Goal: Task Accomplishment & Management: Manage account settings

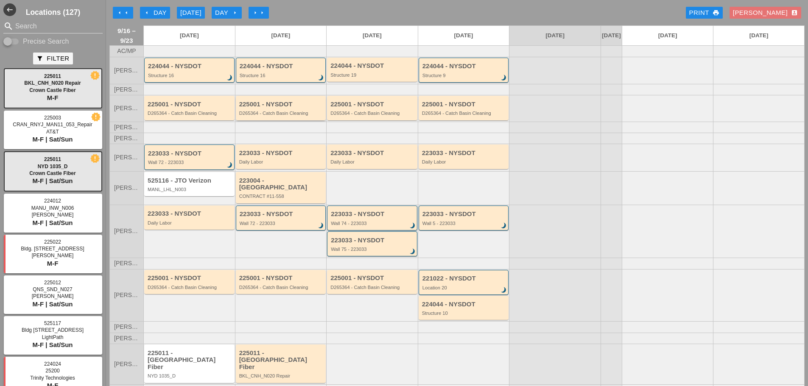
click at [260, 116] on div "D265364 - Catch Basin Cleaning" at bounding box center [281, 113] width 85 height 5
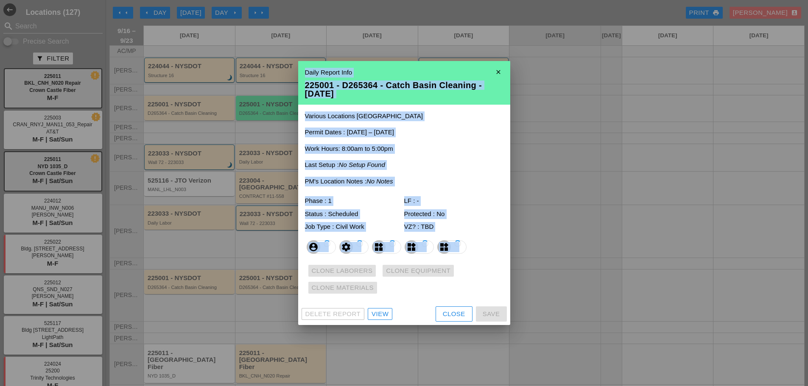
click at [260, 117] on div at bounding box center [404, 193] width 808 height 386
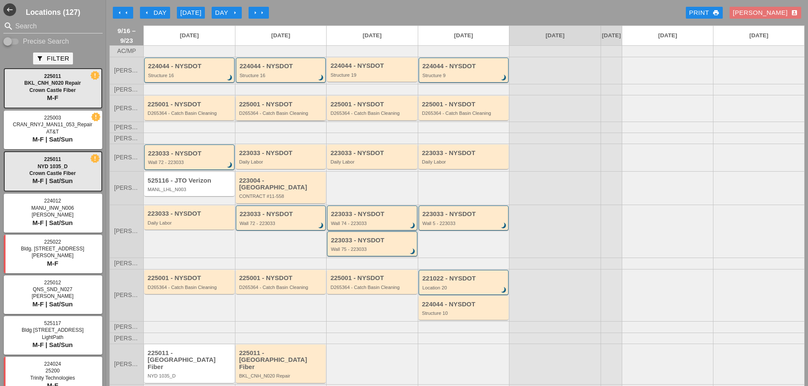
click at [279, 116] on div "D265364 - Catch Basin Cleaning" at bounding box center [281, 113] width 85 height 5
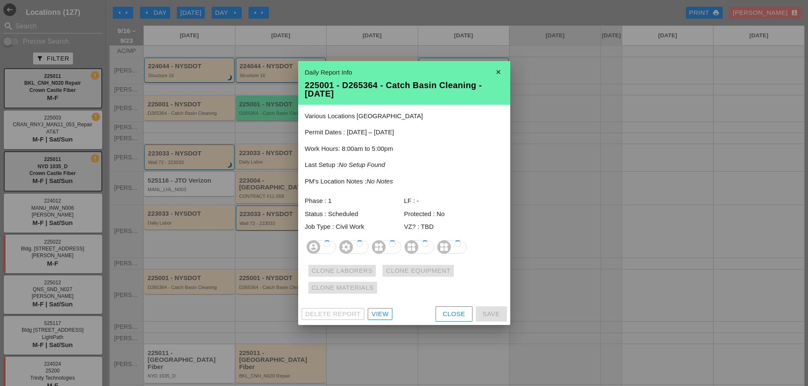
click at [279, 117] on div at bounding box center [404, 193] width 808 height 386
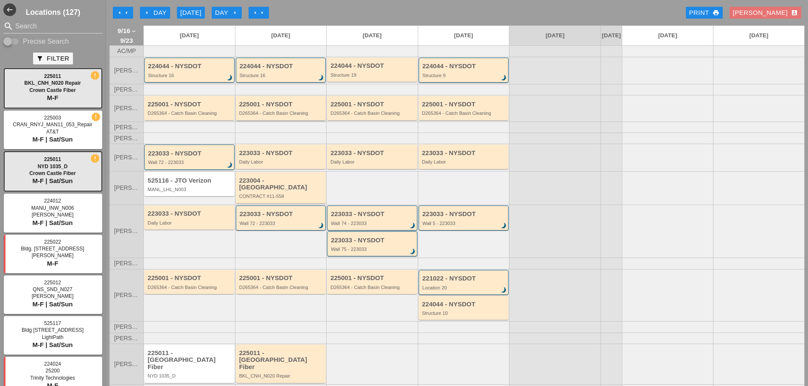
click at [290, 116] on div "D265364 - Catch Basin Cleaning" at bounding box center [281, 113] width 85 height 5
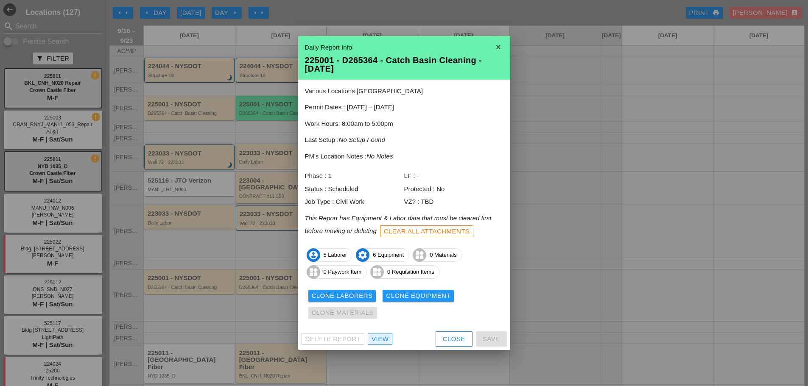
click at [385, 335] on div "View" at bounding box center [379, 340] width 17 height 10
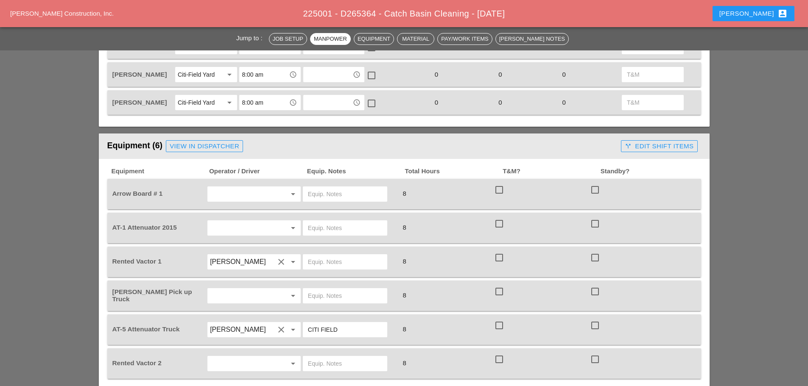
scroll to position [509, 0]
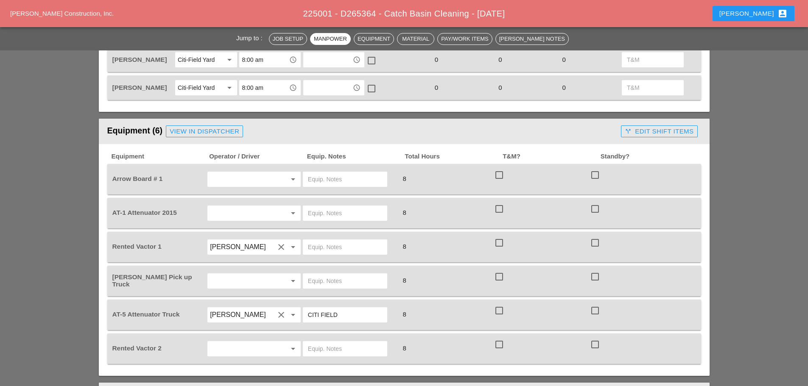
click at [246, 208] on input "text" at bounding box center [242, 213] width 64 height 14
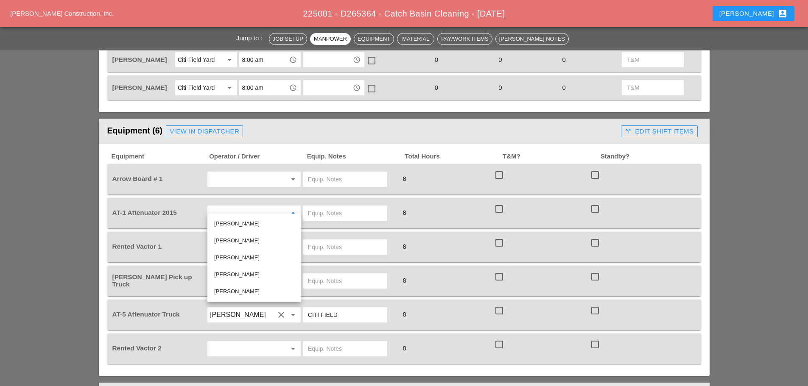
click at [236, 219] on div "[PERSON_NAME]" at bounding box center [254, 224] width 80 height 10
type input "[PERSON_NAME]"
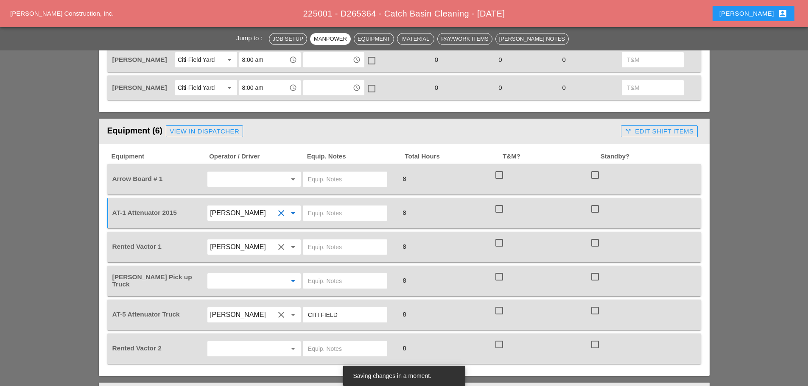
click at [239, 276] on input "text" at bounding box center [242, 281] width 64 height 14
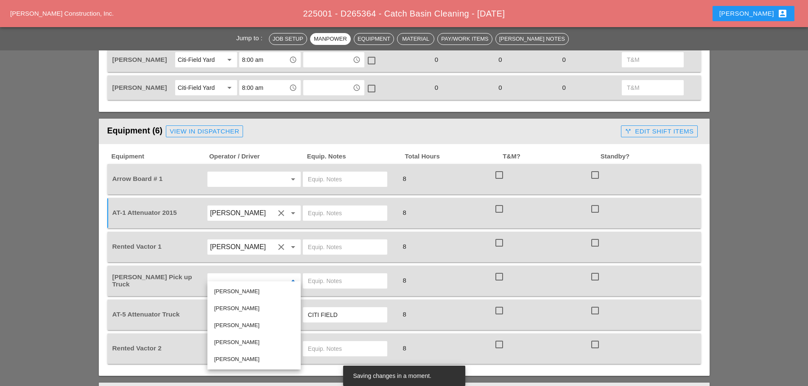
click at [244, 308] on div "Miguel Fernandes" at bounding box center [254, 309] width 80 height 10
type input "Miguel Fernandes"
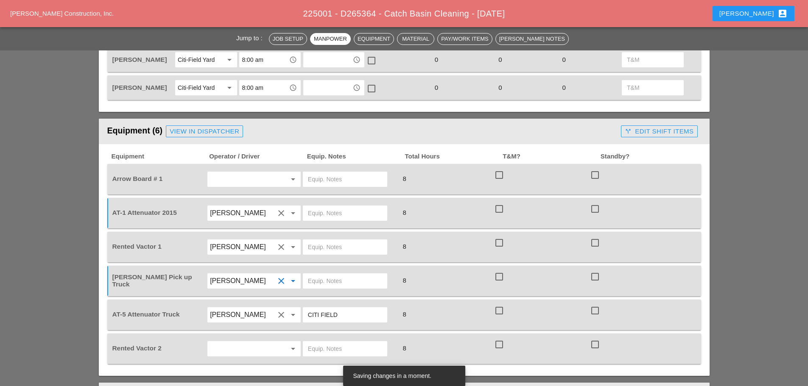
click at [248, 342] on input "text" at bounding box center [242, 349] width 64 height 14
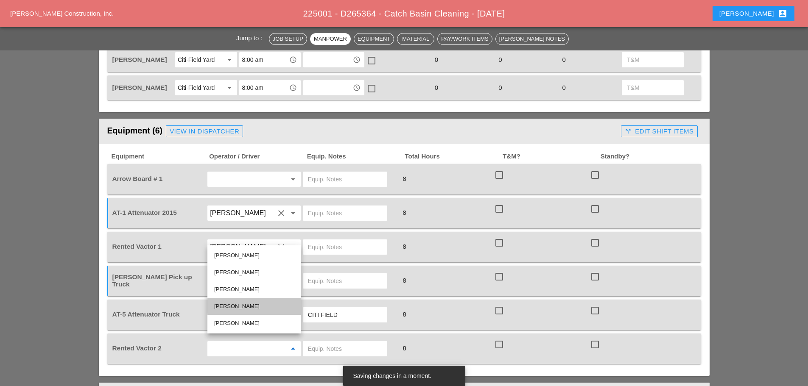
drag, startPoint x: 243, startPoint y: 308, endPoint x: 314, endPoint y: 298, distance: 71.9
click at [243, 308] on div "Nick Mattheos" at bounding box center [254, 306] width 80 height 10
type input "Nick Mattheos"
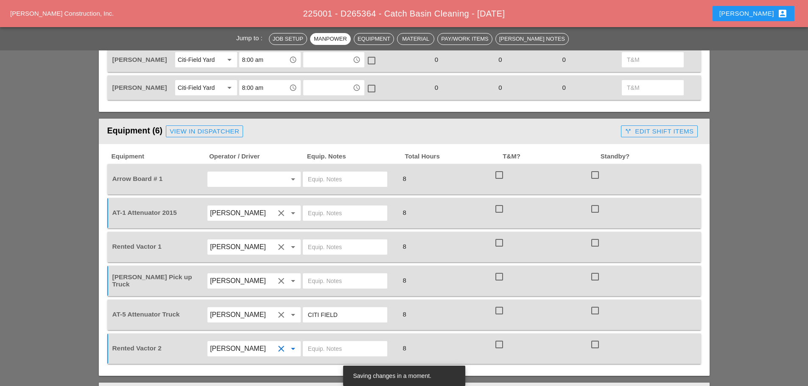
click at [337, 342] on input "text" at bounding box center [345, 349] width 74 height 14
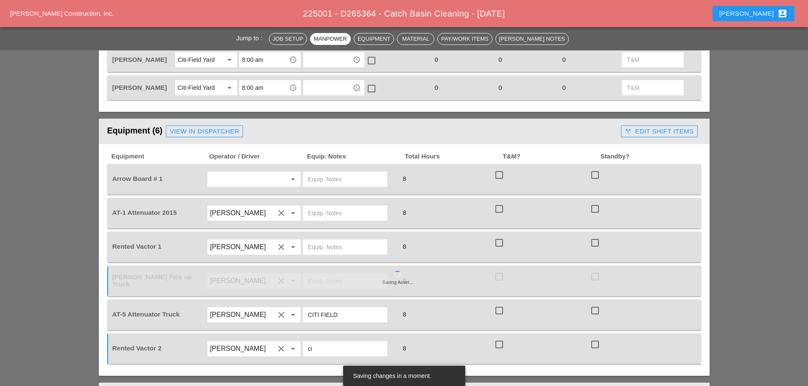
type input "c"
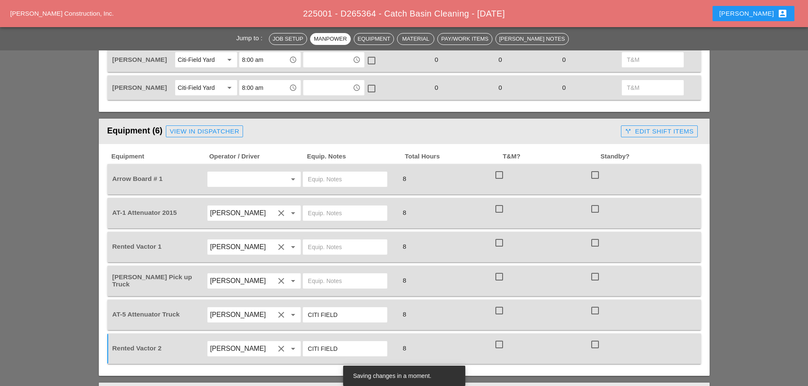
type input "CITI FIELD"
click at [333, 274] on input "text" at bounding box center [345, 281] width 74 height 14
type input "W/ SMALL TOOLS"
click at [331, 242] on input "text" at bounding box center [345, 247] width 74 height 14
type input "CITI FIELD"
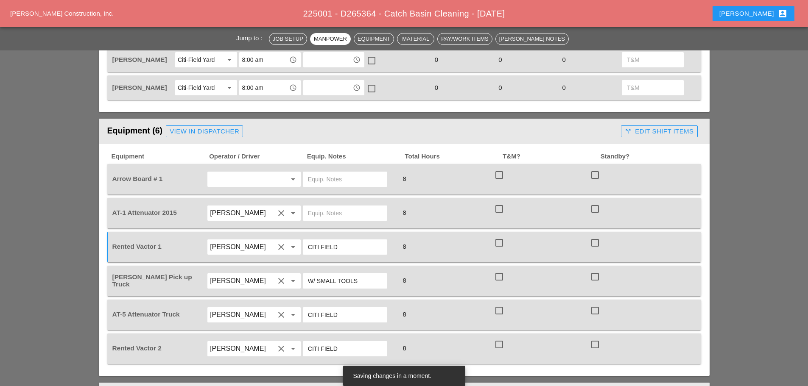
click at [321, 206] on input "text" at bounding box center [345, 213] width 74 height 14
type input "BRUCKNER YARD"
click at [341, 173] on input "text" at bounding box center [345, 180] width 74 height 14
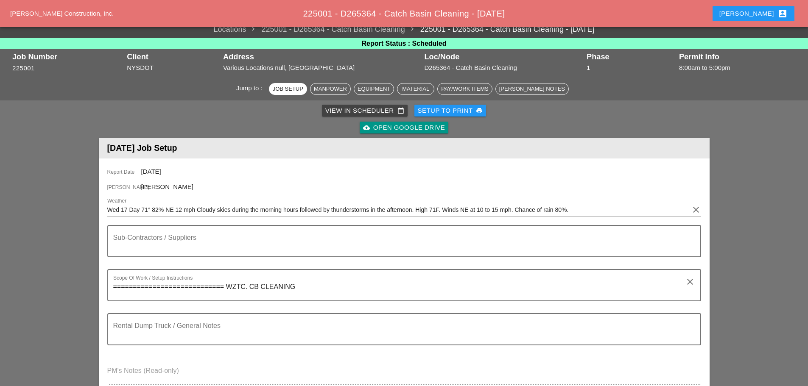
scroll to position [0, 0]
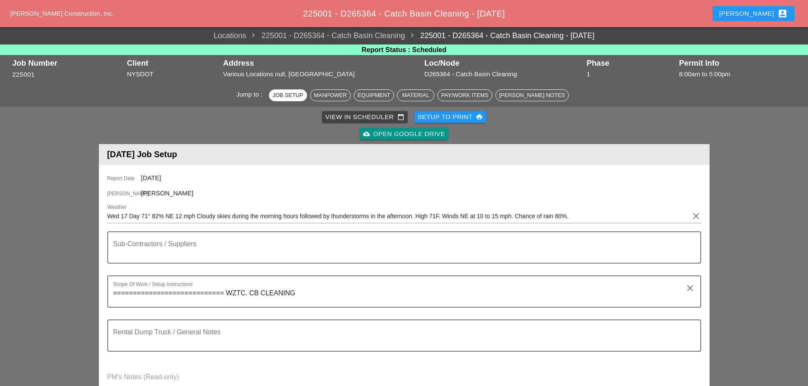
click at [129, 243] on textarea "Sub-Contractors / Suppliers" at bounding box center [400, 253] width 575 height 20
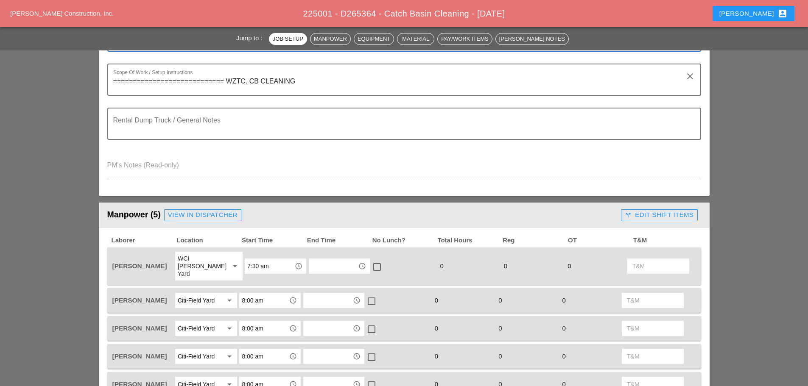
scroll to position [254, 0]
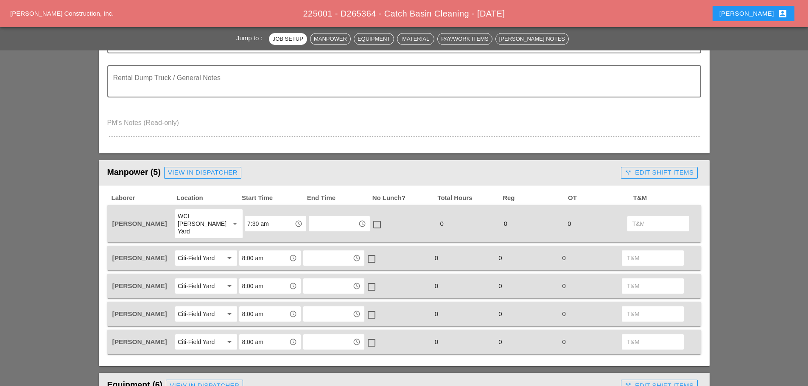
type textarea "======================= NU IMAGE 2 TRAILERS 1 6:30 2. 7 AM"
click at [262, 252] on input "8:00 am" at bounding box center [264, 258] width 44 height 14
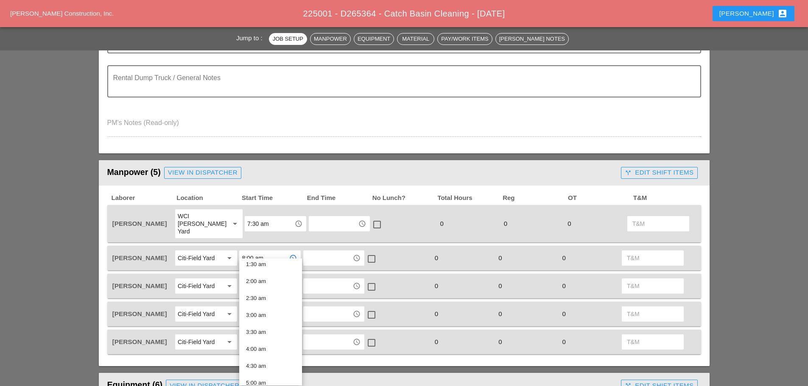
scroll to position [170, 0]
click at [264, 318] on div "6:30 am" at bounding box center [270, 320] width 49 height 10
type input "6:30 am"
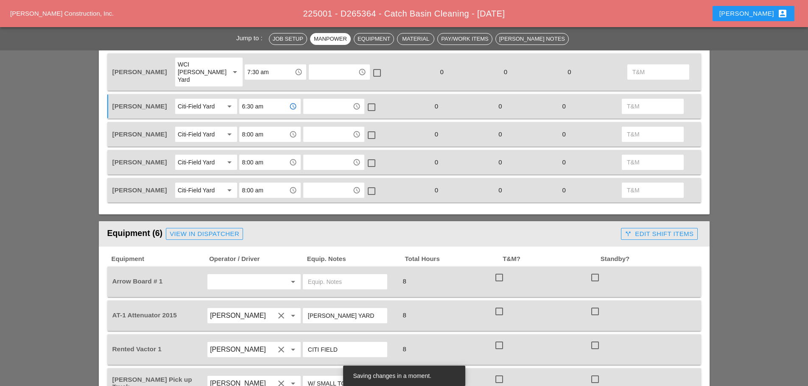
scroll to position [382, 0]
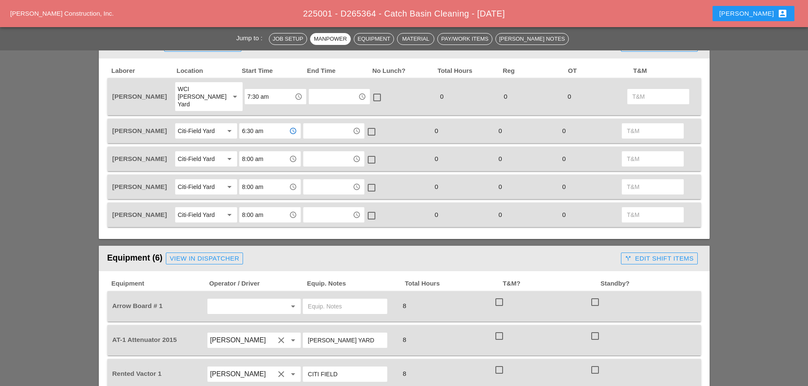
click at [359, 300] on input "text" at bounding box center [345, 307] width 74 height 14
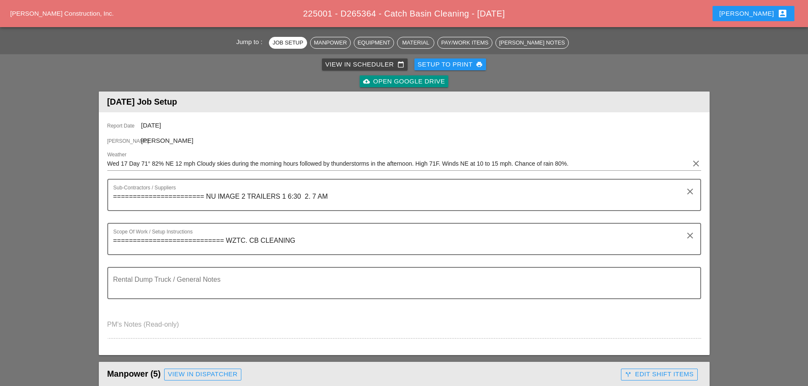
scroll to position [0, 0]
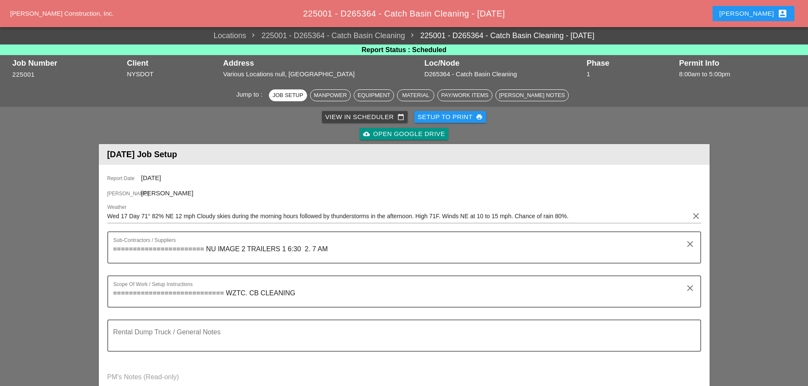
type input "CITI FIELD"
click at [445, 115] on div "Setup to Print print" at bounding box center [450, 117] width 65 height 10
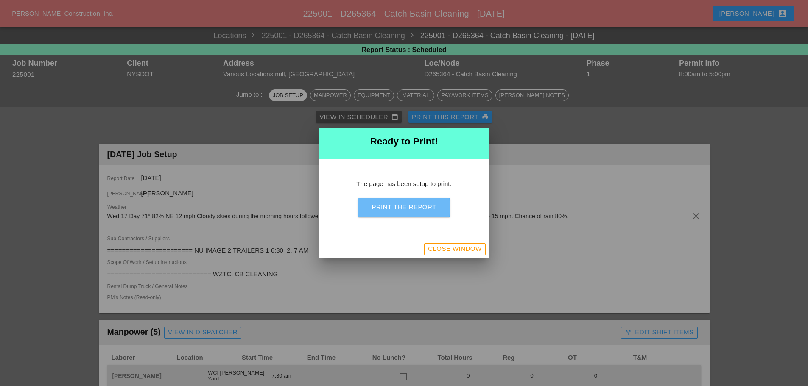
click at [427, 207] on div "Print the Report" at bounding box center [403, 208] width 64 height 10
click at [437, 244] on button "Close Window" at bounding box center [454, 249] width 61 height 12
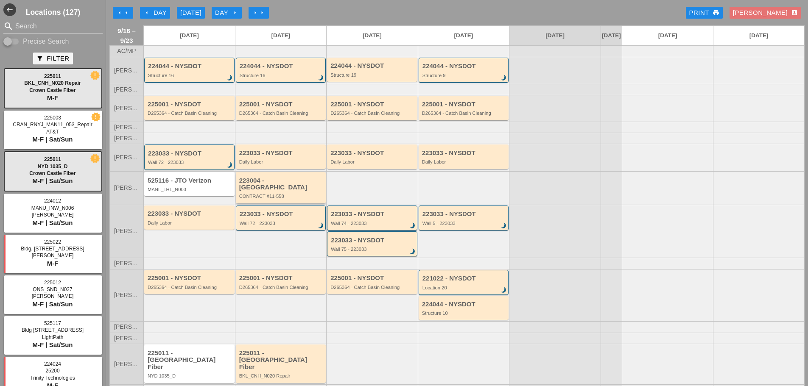
click at [257, 191] on div "223004 - Green Mtn CONTRACT #11-558" at bounding box center [281, 188] width 85 height 22
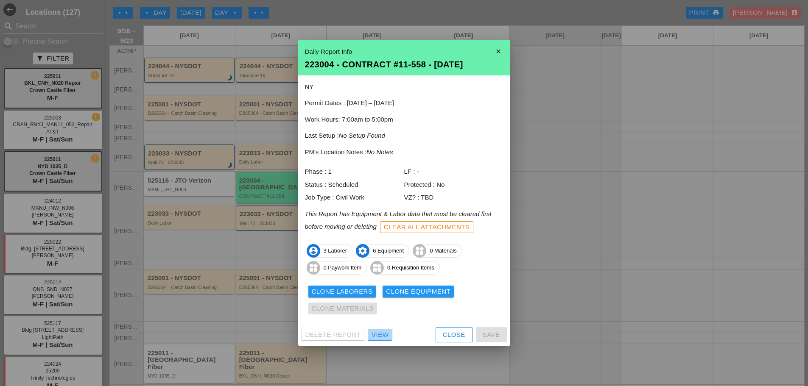
click at [383, 334] on div "View" at bounding box center [379, 335] width 17 height 10
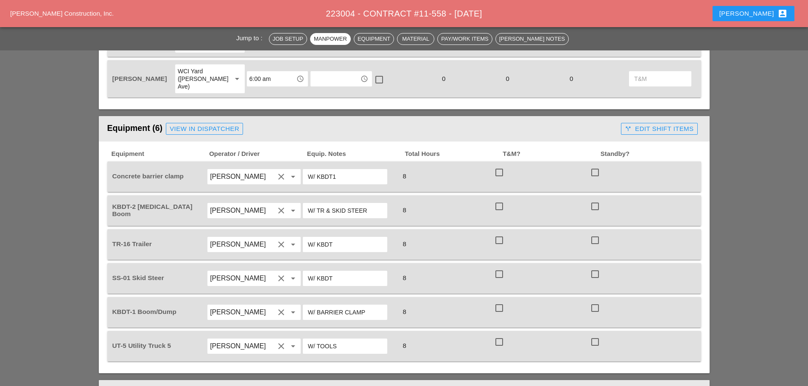
scroll to position [594, 0]
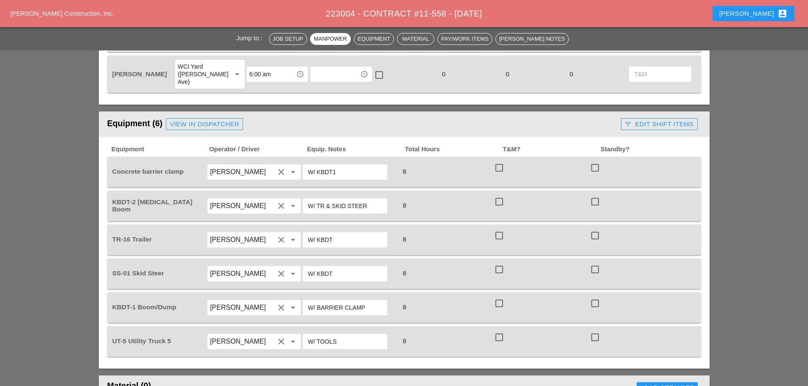
drag, startPoint x: 373, startPoint y: 183, endPoint x: 306, endPoint y: 181, distance: 66.6
click at [306, 198] on div "W/ TR & SKID STEER" at bounding box center [345, 205] width 84 height 15
click at [193, 120] on div "View in Dispatcher" at bounding box center [205, 125] width 70 height 10
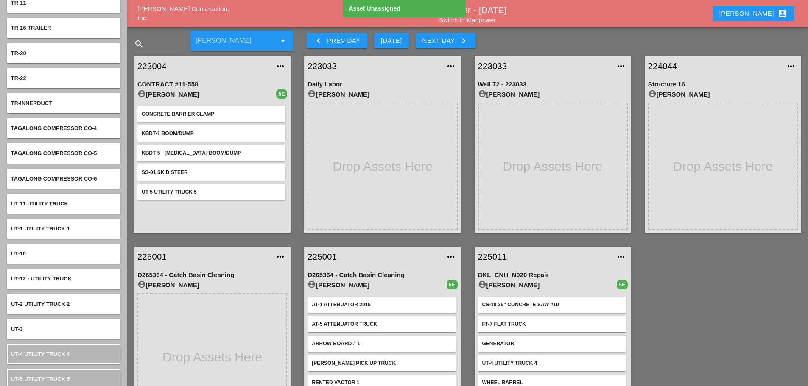
scroll to position [4622, 0]
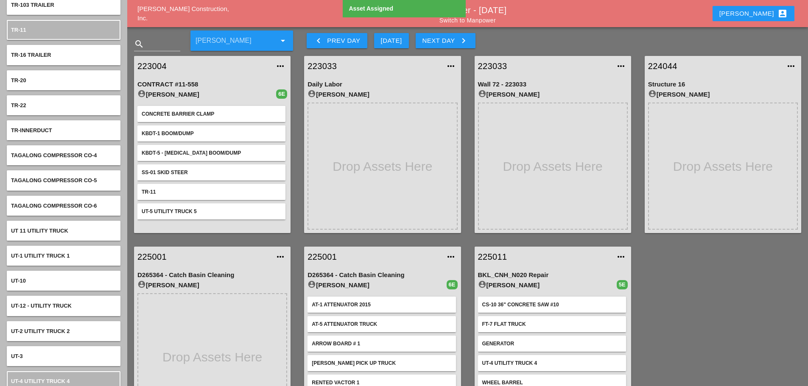
click at [151, 64] on link "223004" at bounding box center [203, 66] width 133 height 13
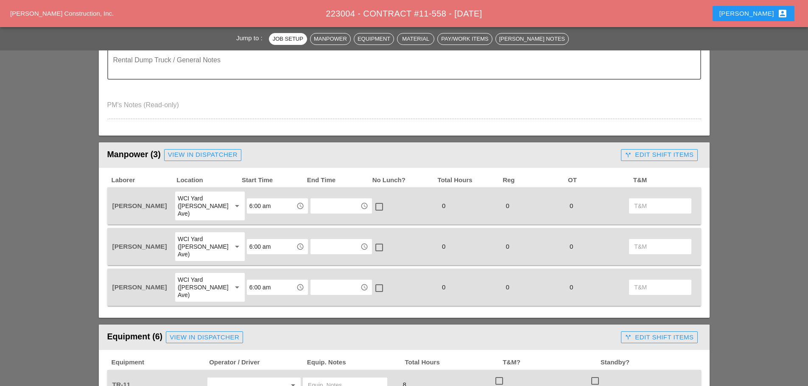
scroll to position [551, 0]
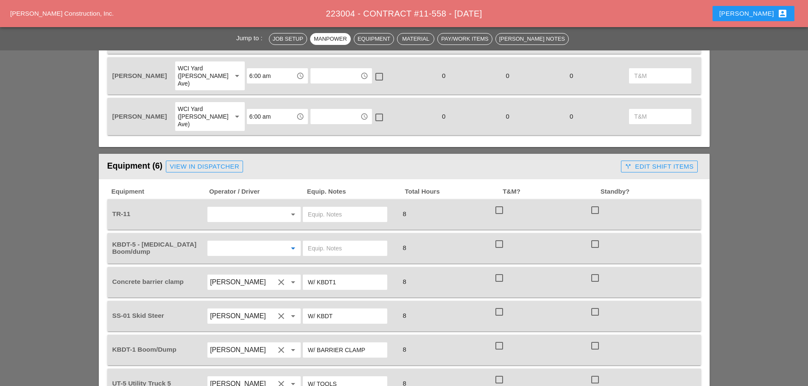
click at [233, 242] on input "text" at bounding box center [242, 249] width 64 height 14
drag, startPoint x: 237, startPoint y: 257, endPoint x: 234, endPoint y: 217, distance: 39.5
click at [237, 255] on div "[PERSON_NAME]" at bounding box center [254, 260] width 80 height 17
type input "[PERSON_NAME]"
click at [232, 208] on input "text" at bounding box center [242, 215] width 64 height 14
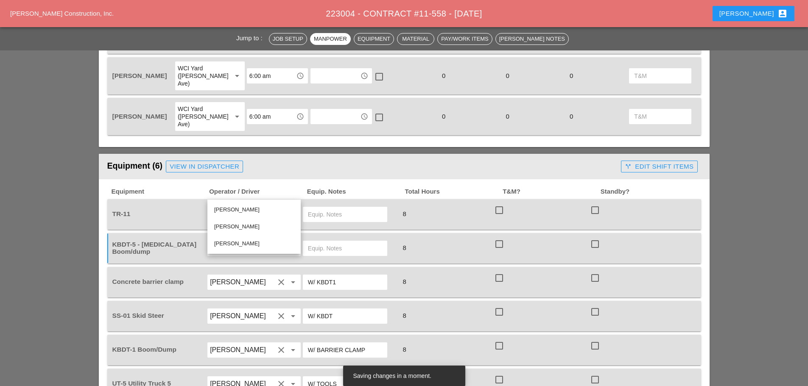
drag, startPoint x: 237, startPoint y: 224, endPoint x: 245, endPoint y: 211, distance: 15.3
click at [237, 224] on div "[PERSON_NAME]" at bounding box center [254, 227] width 80 height 10
type input "[PERSON_NAME]"
paste input "W/ TR & SKID STEER"
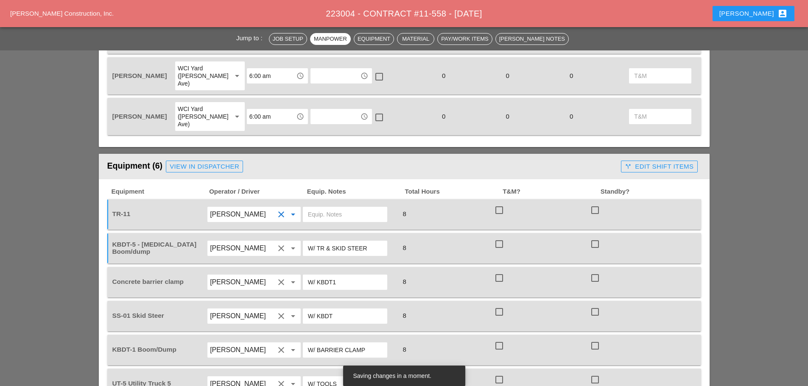
type input "W/ TR & SKID STEER"
paste input "W/ TR & SKID STEER"
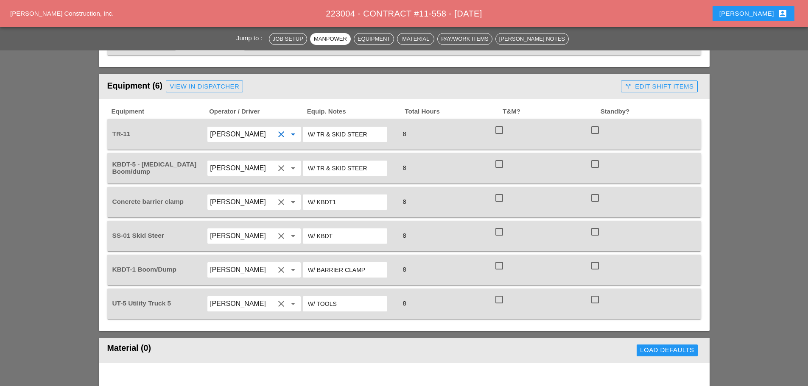
scroll to position [636, 0]
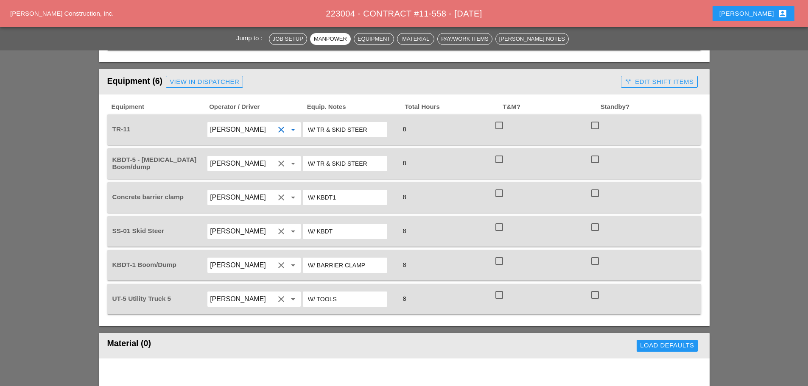
type input "W/ TR & SKID STEER"
click at [234, 156] on div "Gillie Etnel clear arrow_drop_down" at bounding box center [253, 163] width 93 height 15
click at [253, 259] on input "[PERSON_NAME]" at bounding box center [242, 266] width 64 height 14
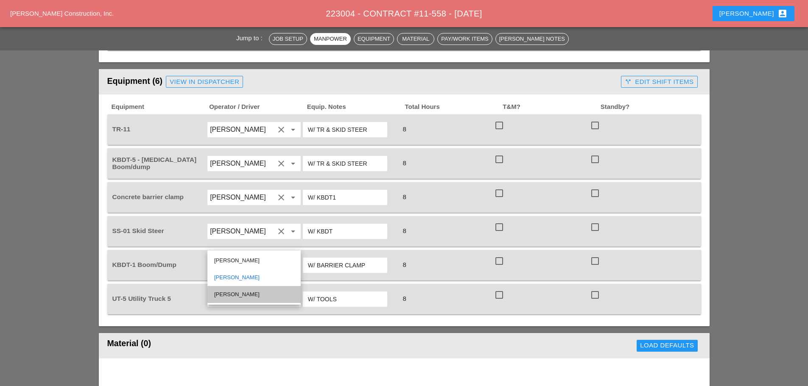
click at [238, 292] on div "[PERSON_NAME]" at bounding box center [254, 295] width 80 height 10
type input "[PERSON_NAME]"
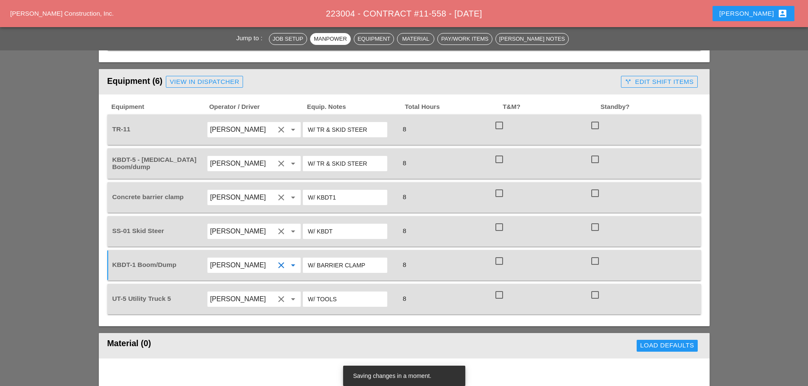
click at [251, 225] on input "[PERSON_NAME]" at bounding box center [242, 232] width 64 height 14
click at [236, 240] on div "[PERSON_NAME]" at bounding box center [254, 244] width 80 height 10
type input "[PERSON_NAME]"
click at [260, 191] on input "[PERSON_NAME]" at bounding box center [242, 198] width 64 height 14
click at [242, 226] on div "[PERSON_NAME]" at bounding box center [254, 227] width 80 height 10
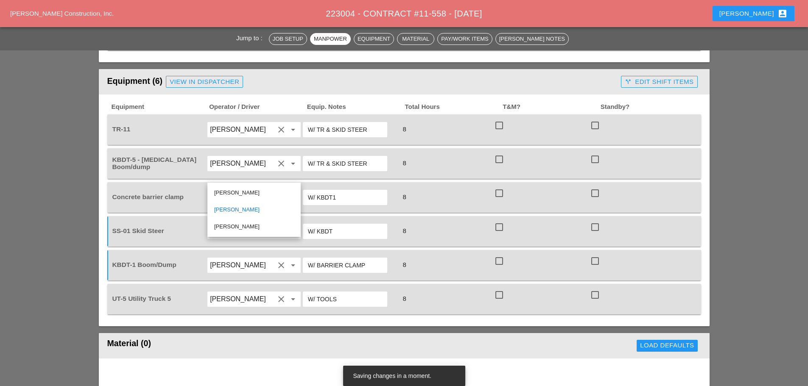
type input "[PERSON_NAME]"
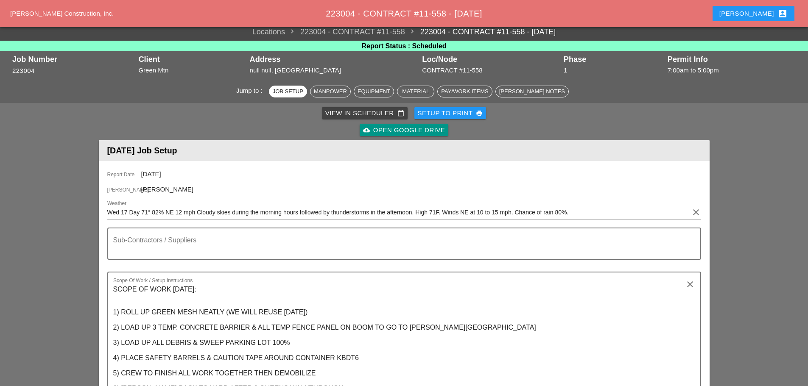
scroll to position [0, 0]
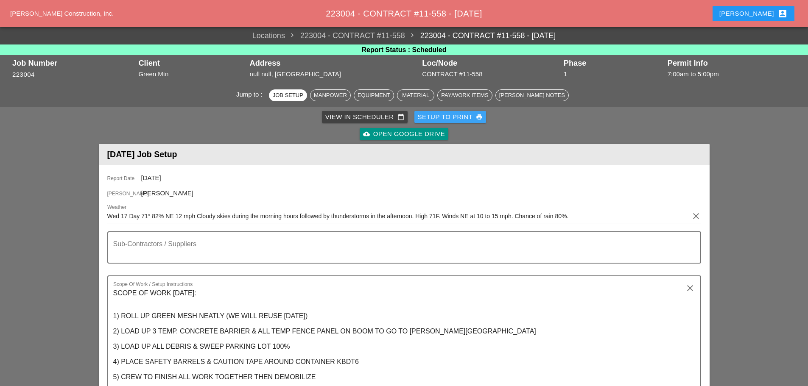
click at [433, 118] on div "Setup to Print print" at bounding box center [450, 117] width 65 height 10
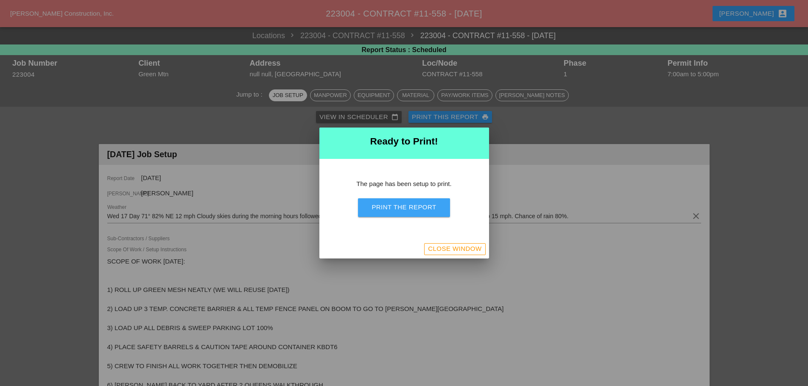
click at [428, 202] on button "Print the Report" at bounding box center [404, 207] width 92 height 19
click at [475, 247] on div "Close Window" at bounding box center [454, 249] width 53 height 10
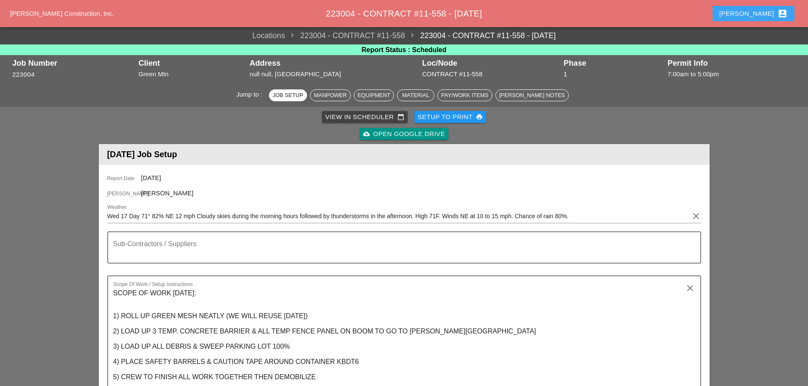
click at [768, 14] on div "Enrico account_box" at bounding box center [753, 13] width 68 height 10
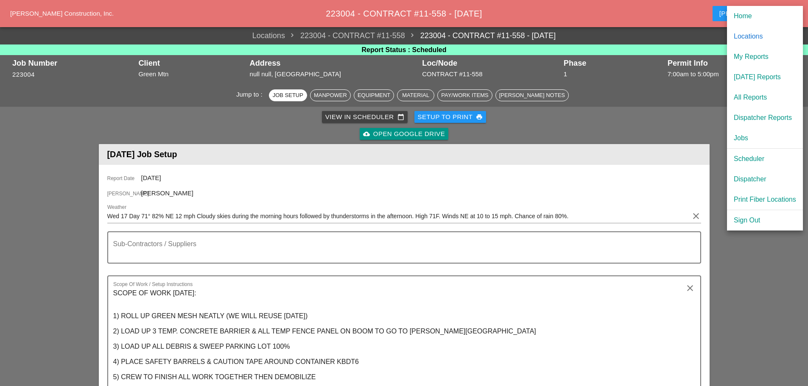
click at [759, 76] on div "[DATE] Reports" at bounding box center [765, 77] width 62 height 10
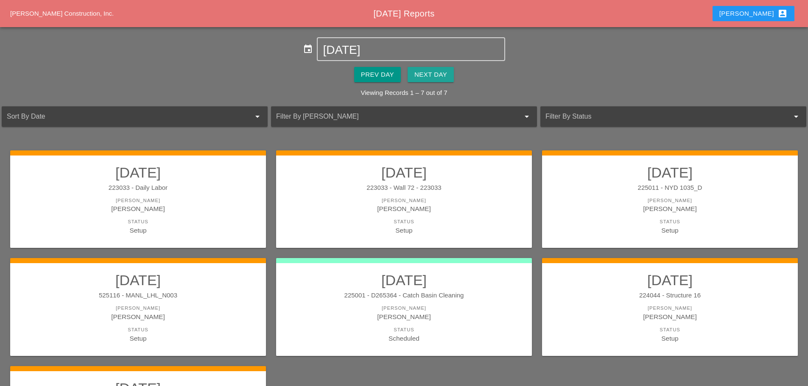
click at [448, 77] on button "Next Day" at bounding box center [430, 74] width 46 height 15
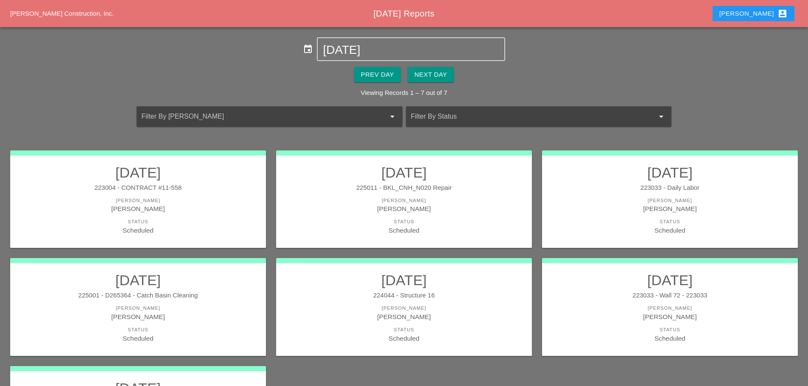
click at [427, 204] on div "[PERSON_NAME]" at bounding box center [404, 209] width 239 height 10
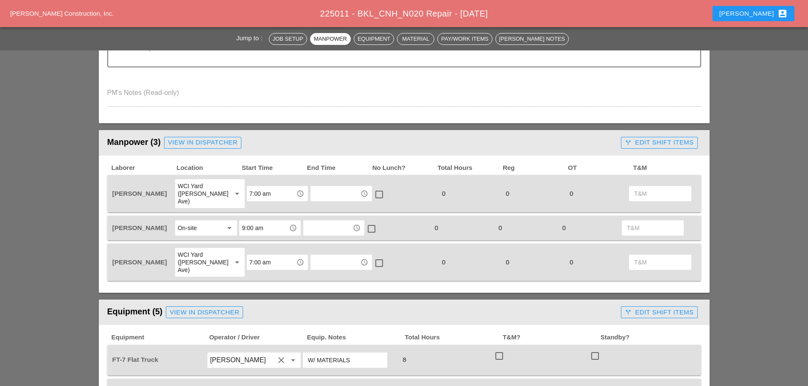
scroll to position [297, 0]
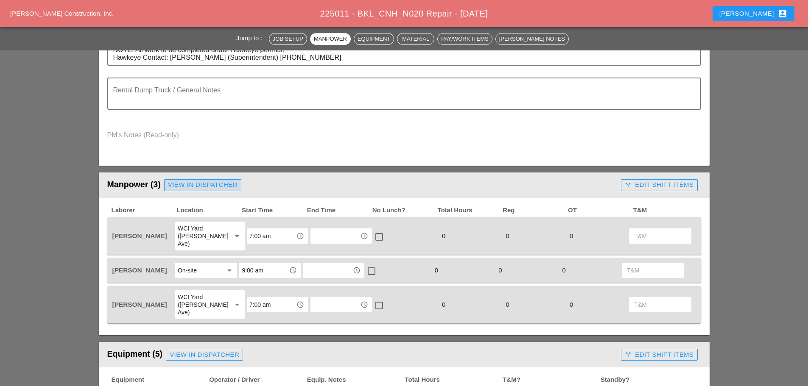
click at [226, 187] on div "View in Dispatcher" at bounding box center [203, 185] width 70 height 10
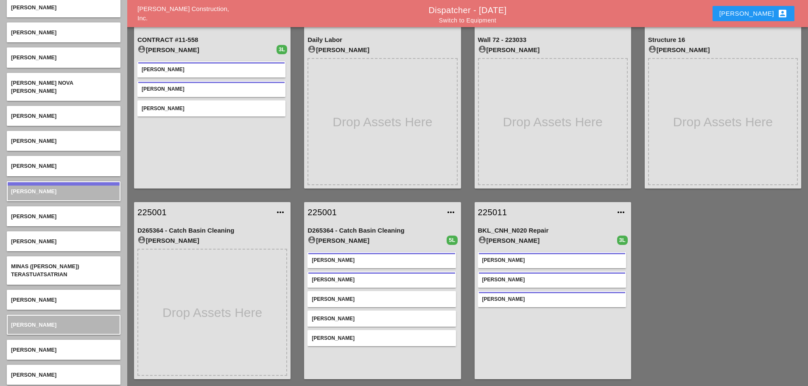
scroll to position [2459, 0]
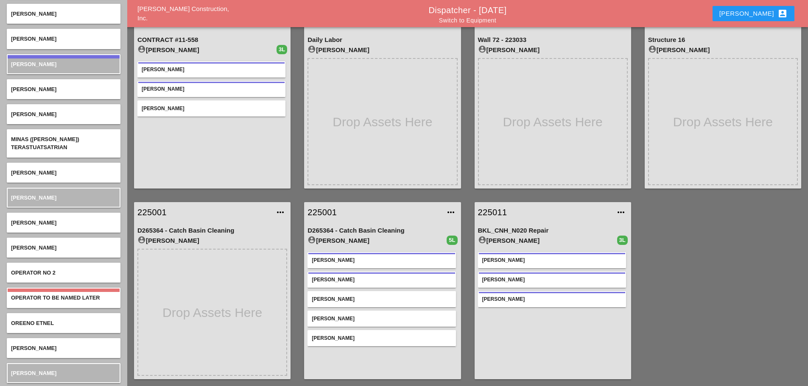
click at [486, 215] on link "225011" at bounding box center [544, 212] width 133 height 13
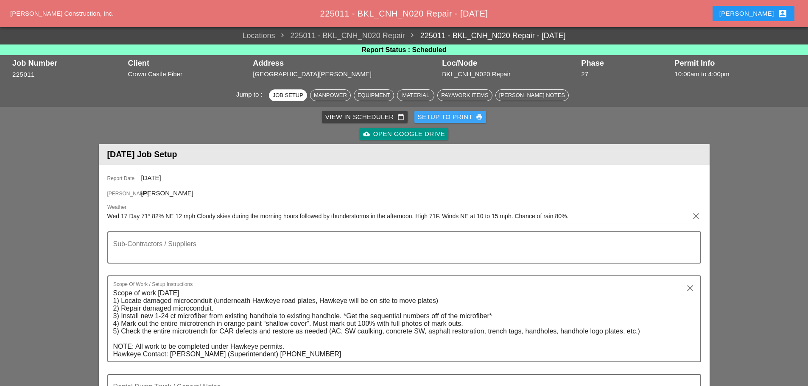
click at [450, 118] on div "Setup to Print print" at bounding box center [450, 117] width 65 height 10
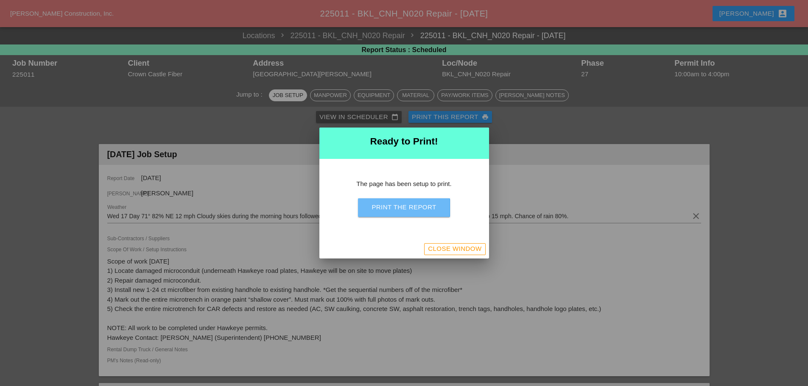
click at [436, 210] on button "Print the Report" at bounding box center [404, 207] width 92 height 19
drag, startPoint x: 449, startPoint y: 247, endPoint x: 450, endPoint y: 241, distance: 5.7
click at [449, 247] on div "Close Window" at bounding box center [454, 249] width 53 height 10
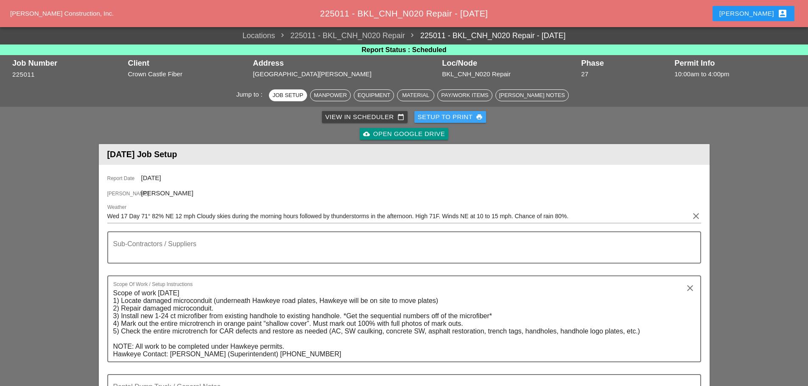
click at [447, 120] on div "Setup to Print print" at bounding box center [450, 117] width 65 height 10
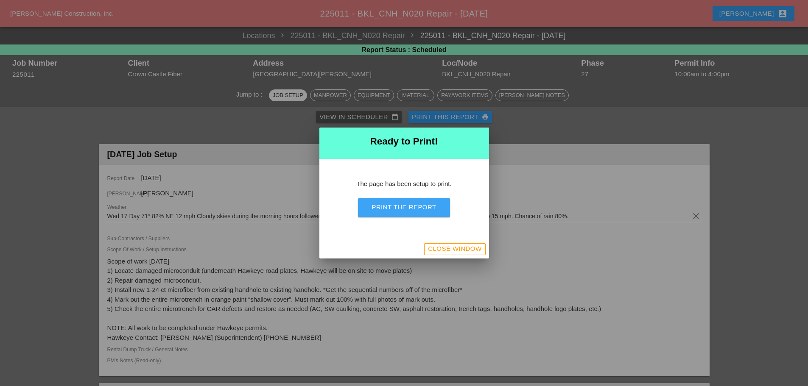
click at [429, 207] on div "Print the Report" at bounding box center [403, 208] width 64 height 10
click at [459, 255] on button "Close Window" at bounding box center [454, 249] width 61 height 12
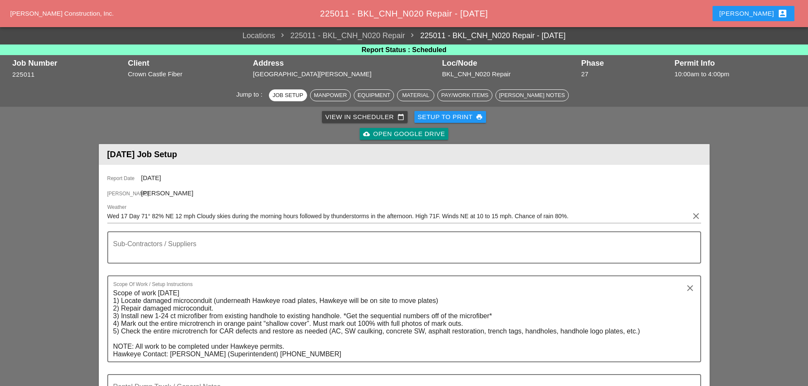
click at [761, 6] on div "Enrico account_box" at bounding box center [753, 13] width 89 height 20
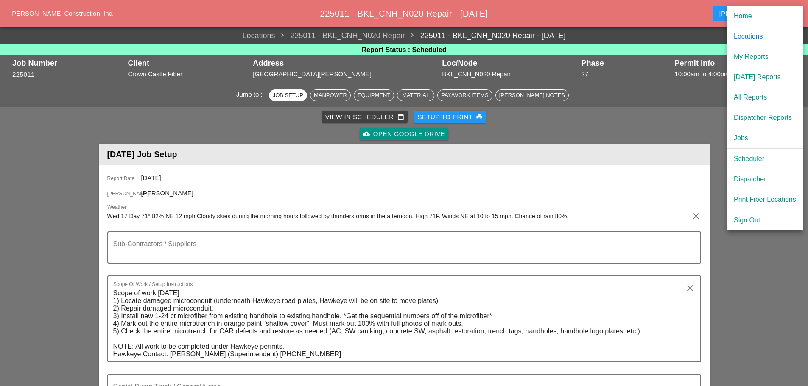
click at [751, 74] on div "[DATE] Reports" at bounding box center [765, 77] width 62 height 10
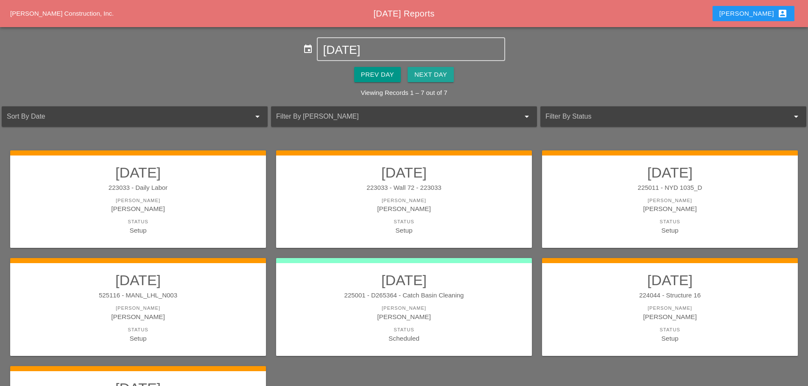
click at [437, 73] on div "Next Day" at bounding box center [430, 75] width 33 height 10
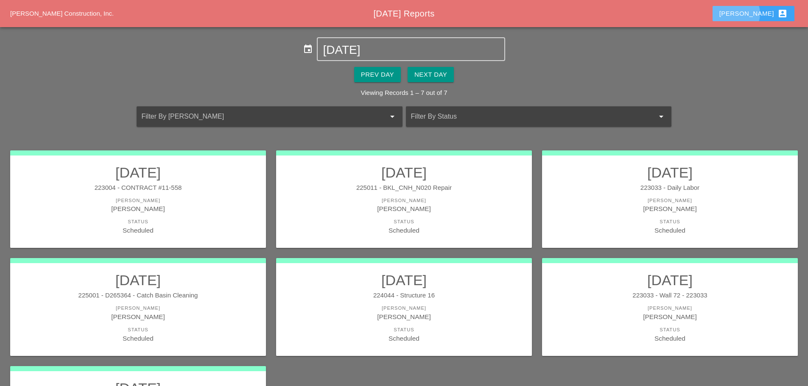
click at [755, 12] on div "Enrico account_box" at bounding box center [753, 13] width 68 height 10
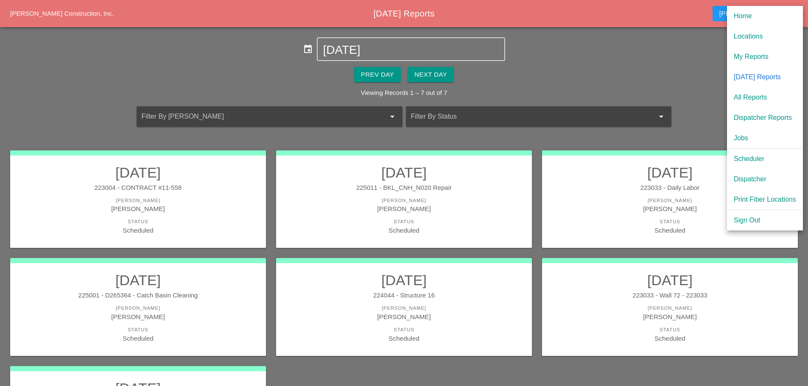
click at [745, 159] on div "Scheduler" at bounding box center [765, 159] width 62 height 10
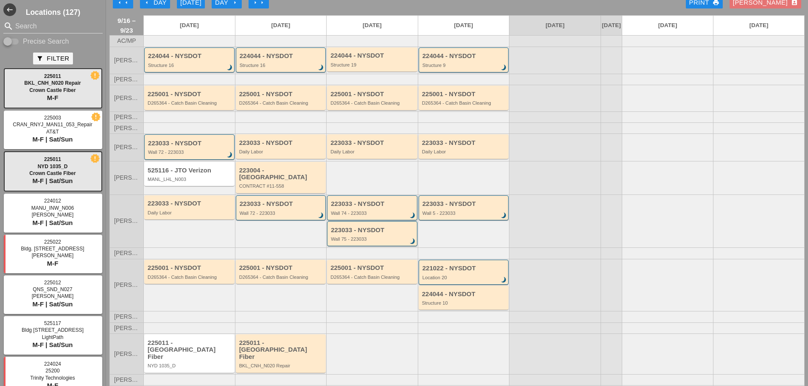
scroll to position [20, 0]
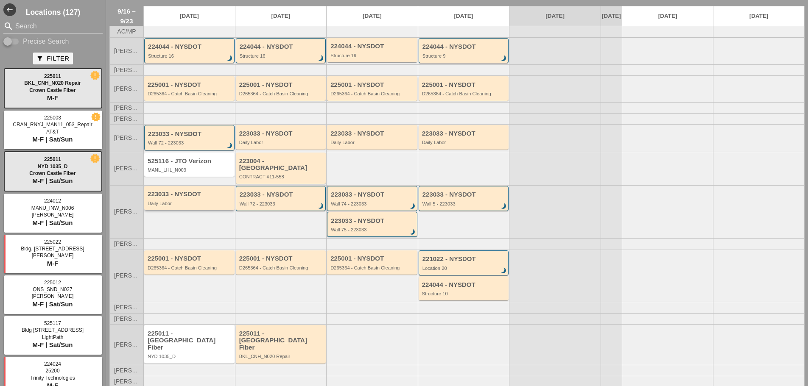
click at [215, 198] on div "223033 - NYSDOT Daily Labor" at bounding box center [190, 198] width 85 height 15
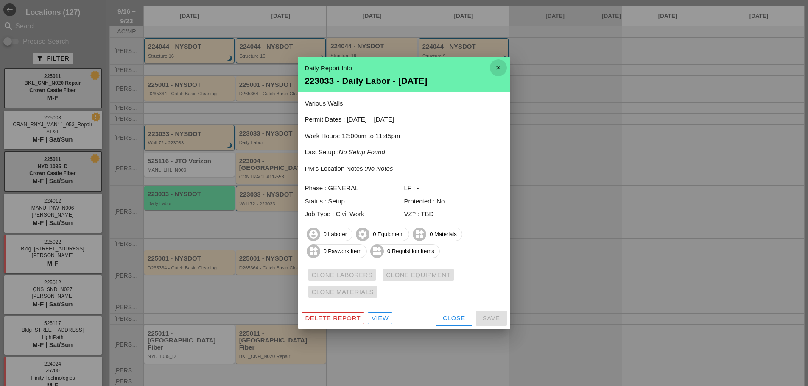
click at [499, 68] on icon "close" at bounding box center [498, 67] width 17 height 17
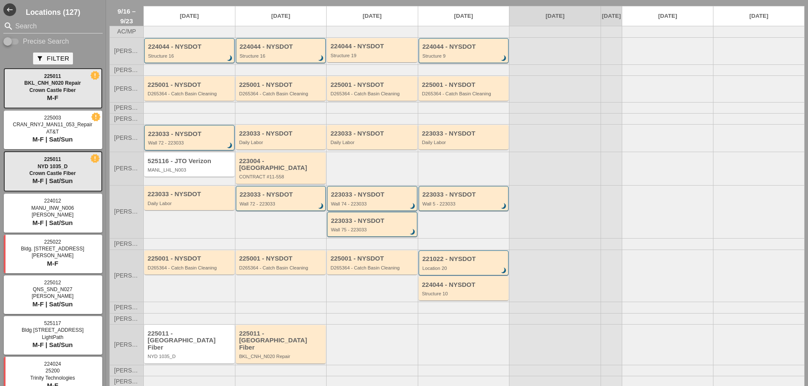
click at [202, 138] on div "223033 - NYSDOT" at bounding box center [190, 134] width 84 height 7
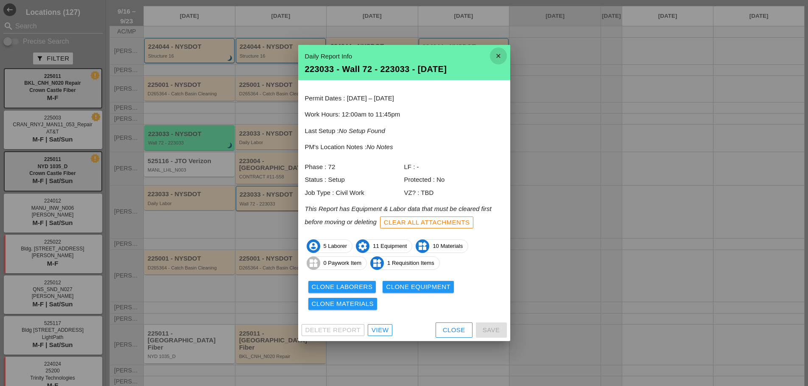
click at [503, 60] on icon "close" at bounding box center [498, 55] width 17 height 17
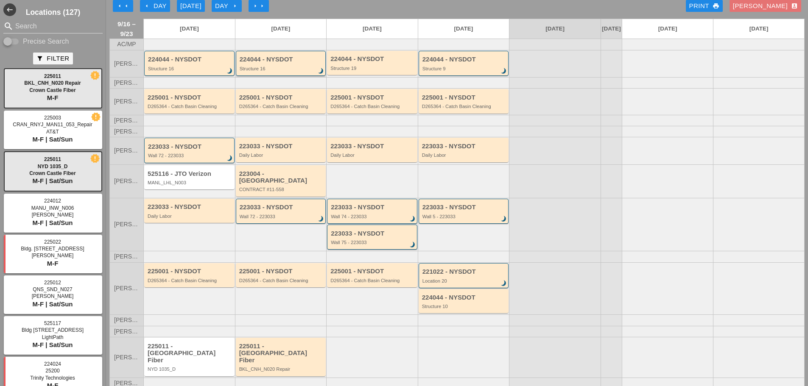
scroll to position [0, 0]
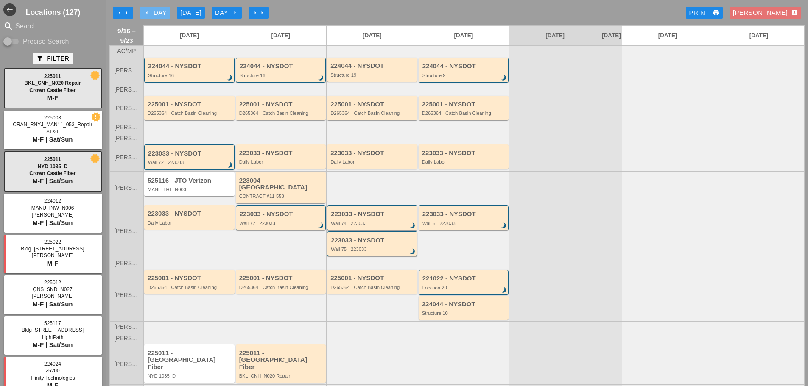
click at [145, 11] on icon "arrow_left" at bounding box center [146, 12] width 7 height 7
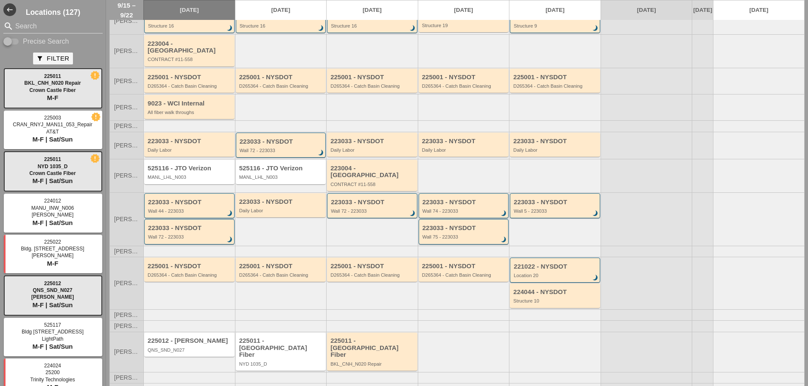
scroll to position [50, 0]
click at [280, 206] on div "223033 - NYSDOT Daily Labor" at bounding box center [281, 205] width 90 height 24
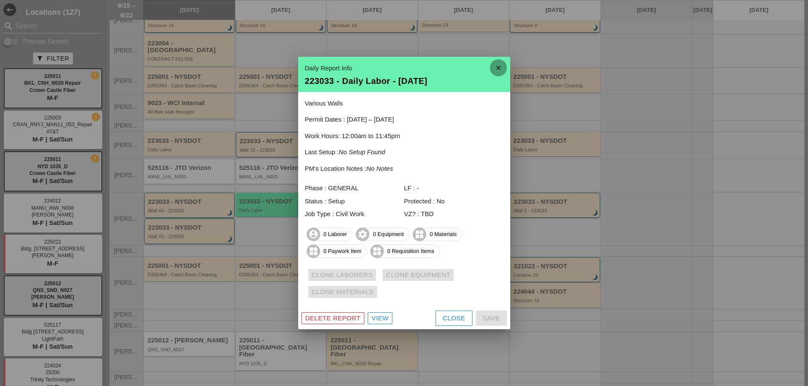
click at [498, 64] on icon "close" at bounding box center [498, 67] width 17 height 17
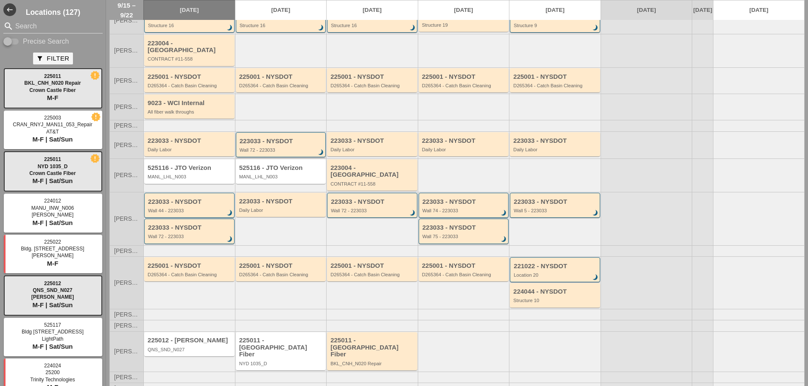
click at [303, 141] on div "223033 - NYSDOT" at bounding box center [282, 141] width 84 height 7
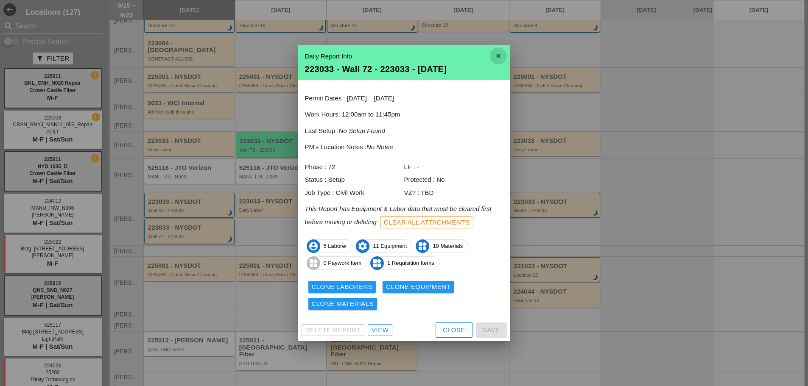
click at [494, 53] on icon "close" at bounding box center [498, 55] width 17 height 17
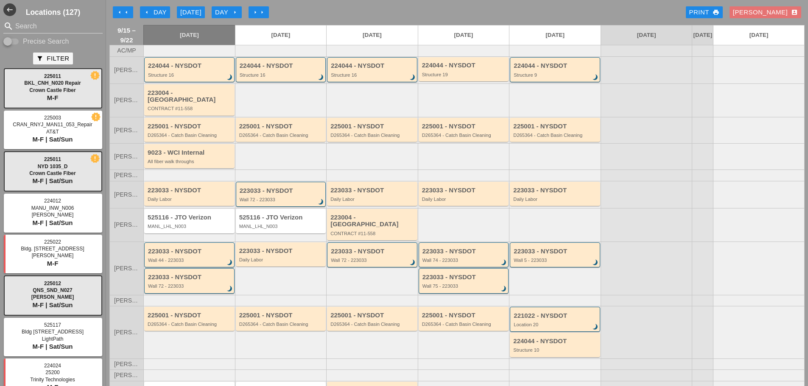
scroll to position [0, 0]
click at [290, 83] on div "224044 - NYSDOT Structure 16 brightness_3" at bounding box center [281, 70] width 90 height 25
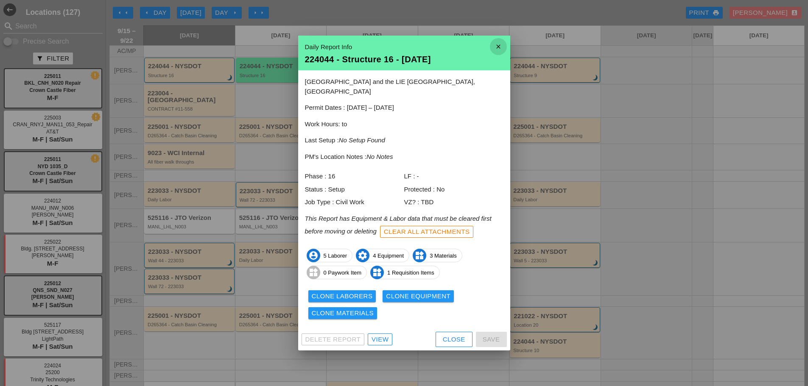
click at [502, 48] on icon "close" at bounding box center [498, 46] width 17 height 17
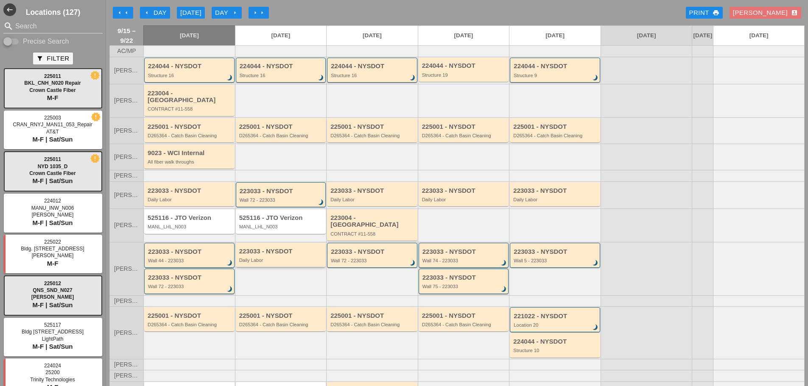
click at [299, 258] on div "223033 - NYSDOT Daily Labor" at bounding box center [281, 255] width 90 height 24
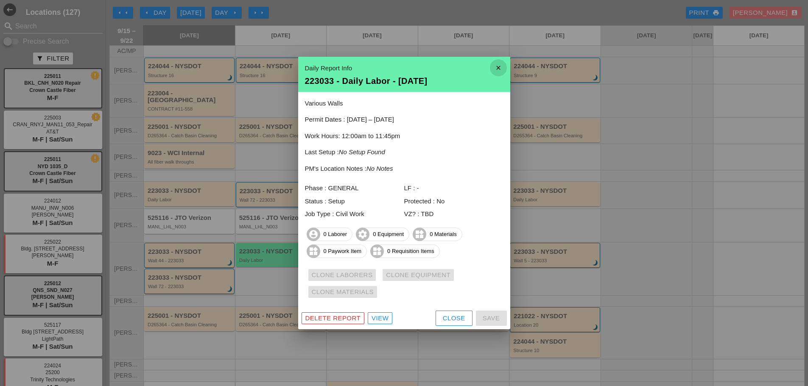
click at [501, 70] on icon "close" at bounding box center [498, 67] width 17 height 17
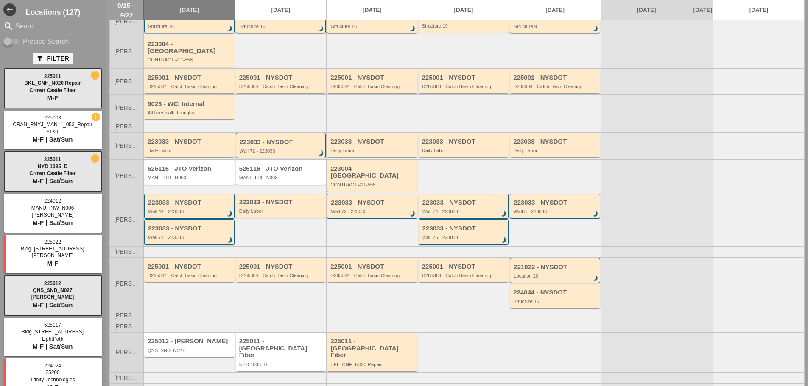
scroll to position [50, 0]
click at [266, 272] on div "D265364 - Catch Basin Cleaning" at bounding box center [281, 274] width 85 height 5
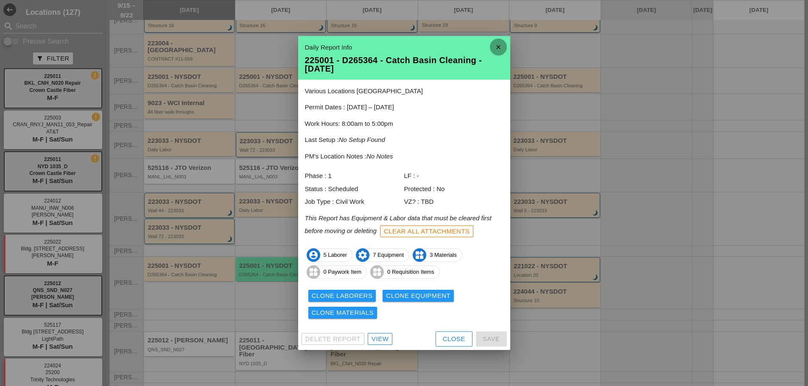
drag, startPoint x: 497, startPoint y: 40, endPoint x: 501, endPoint y: 33, distance: 8.0
click at [497, 40] on icon "close" at bounding box center [498, 47] width 17 height 17
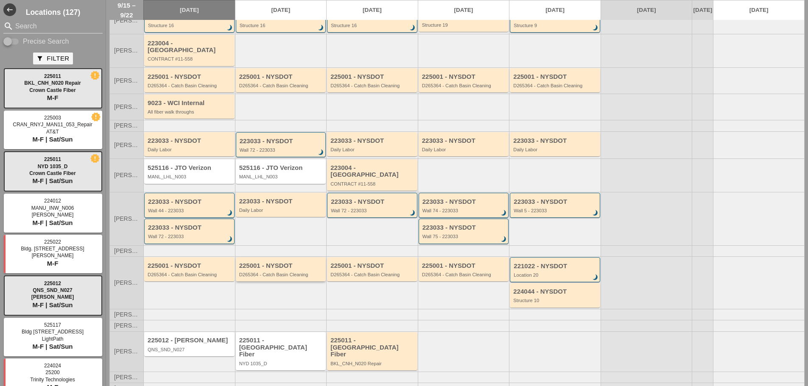
click at [299, 272] on div "D265364 - Catch Basin Cleaning" at bounding box center [281, 274] width 85 height 5
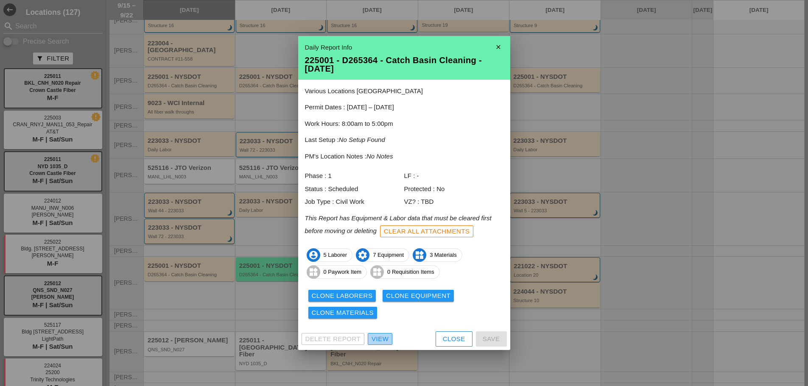
click at [377, 340] on div "View" at bounding box center [379, 340] width 17 height 10
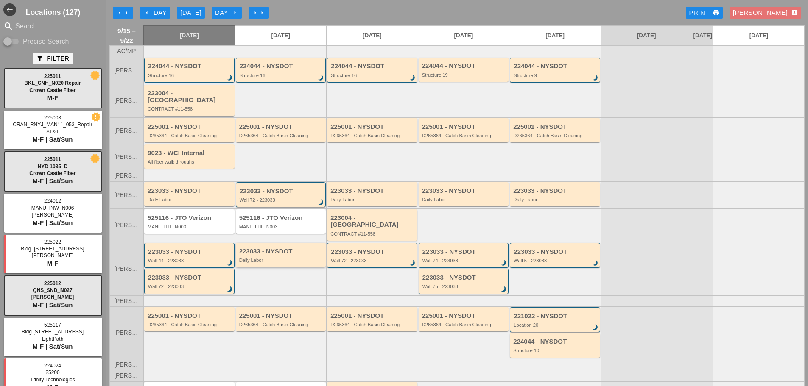
click at [297, 258] on div "Daily Labor" at bounding box center [281, 260] width 85 height 5
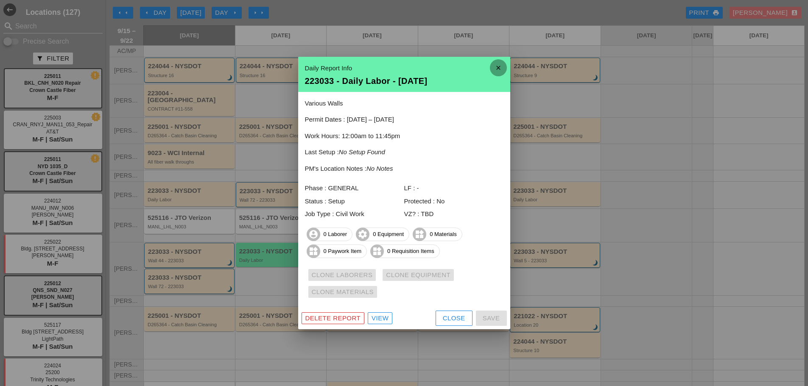
click at [497, 66] on icon "close" at bounding box center [498, 67] width 17 height 17
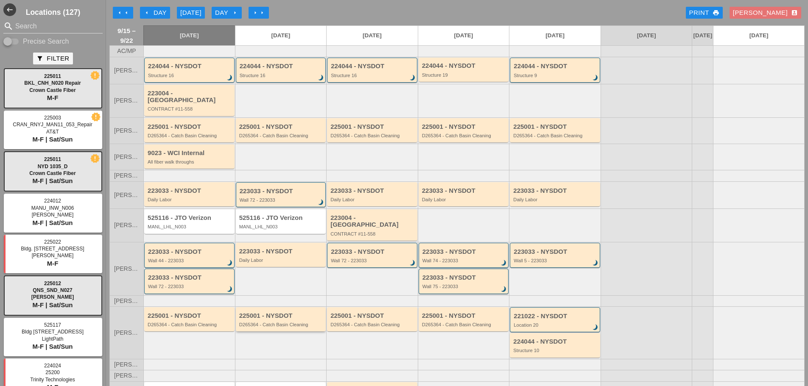
click at [280, 312] on div "225001 - NYSDOT D265364 - Catch Basin Cleaning" at bounding box center [281, 319] width 85 height 15
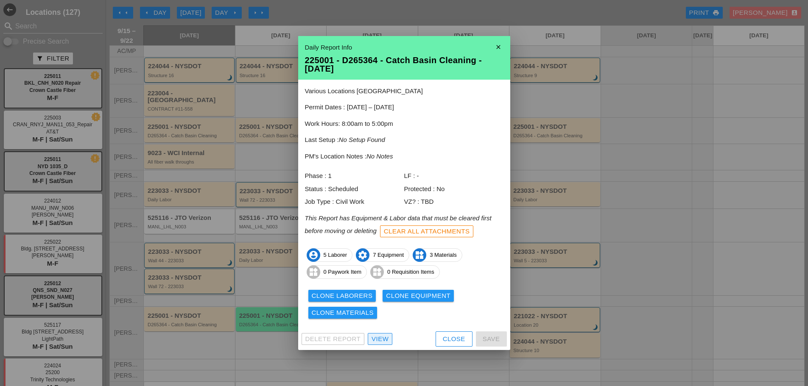
click at [376, 335] on div "View" at bounding box center [379, 340] width 17 height 10
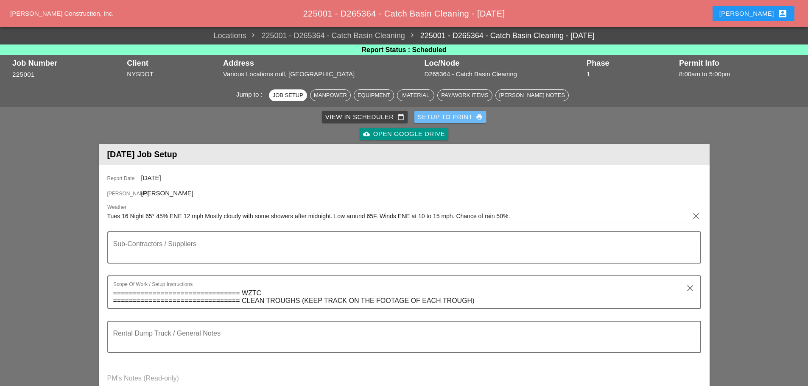
click at [428, 115] on div "Setup to Print print" at bounding box center [450, 117] width 65 height 10
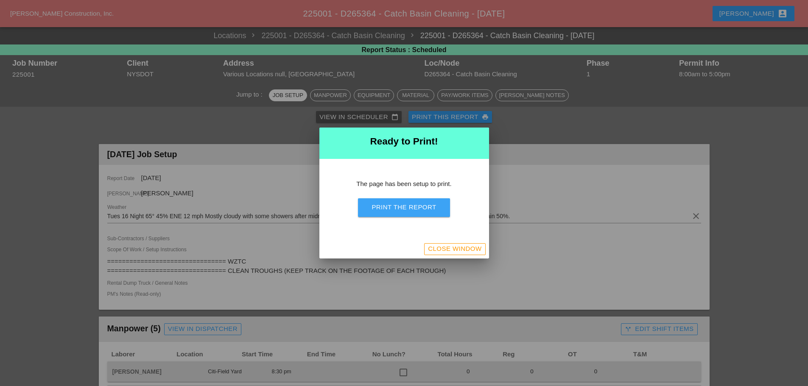
click at [424, 208] on div "Print the Report" at bounding box center [403, 208] width 64 height 10
click at [460, 252] on div "Close Window" at bounding box center [454, 249] width 53 height 10
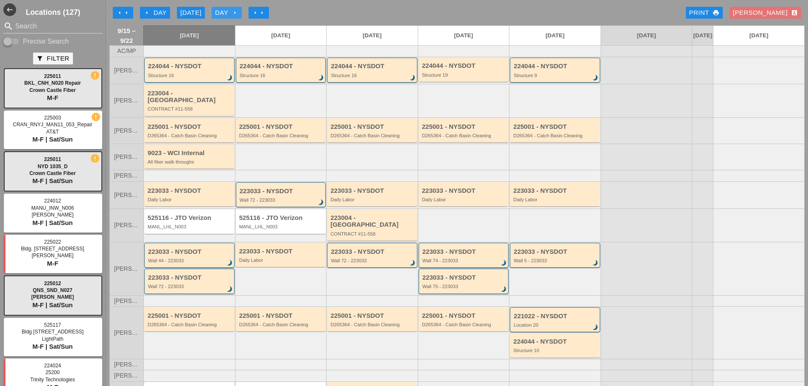
click at [237, 12] on icon "arrow_right" at bounding box center [235, 12] width 7 height 7
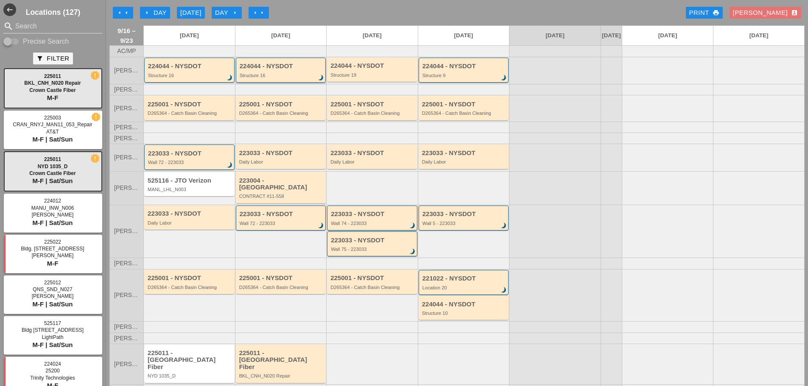
click at [287, 78] on div "Structure 16" at bounding box center [282, 75] width 84 height 5
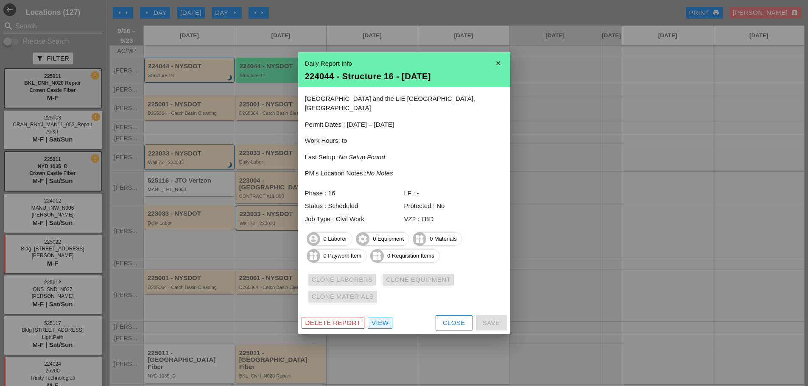
click at [374, 323] on link "View" at bounding box center [380, 323] width 25 height 12
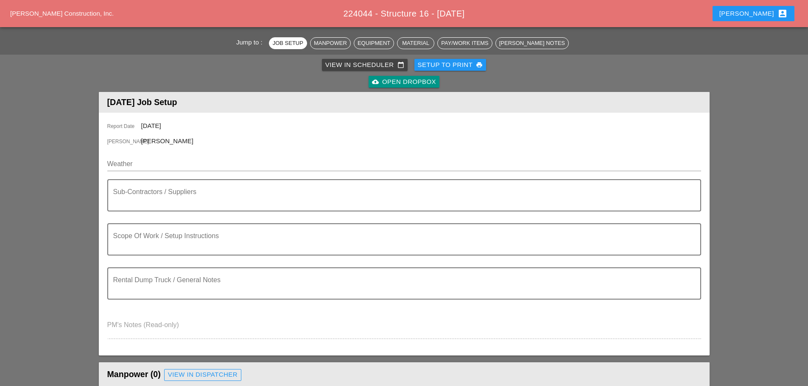
scroll to position [212, 0]
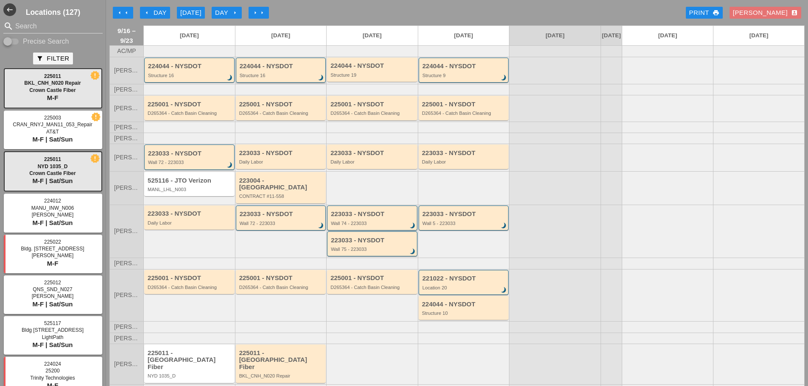
click at [282, 70] on div "224044 - NYSDOT" at bounding box center [282, 66] width 84 height 7
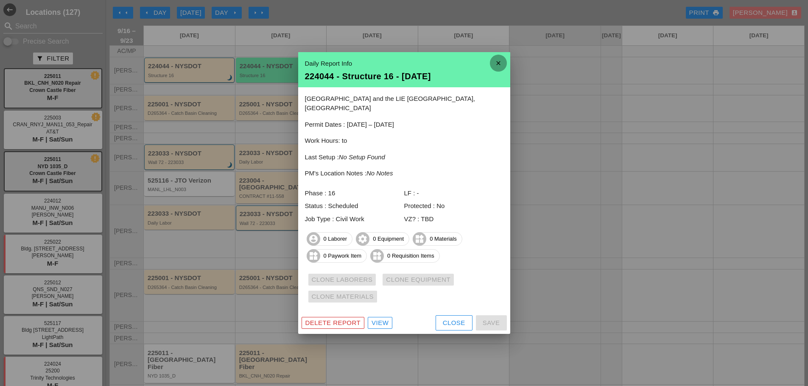
click at [503, 67] on icon "close" at bounding box center [498, 63] width 17 height 17
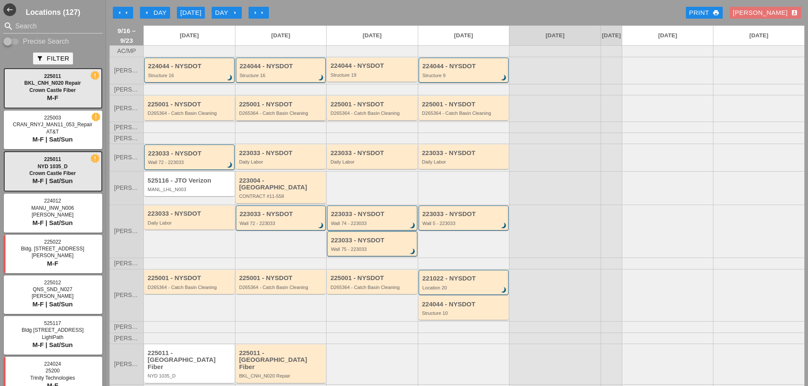
click at [296, 116] on div "D265364 - Catch Basin Cleaning" at bounding box center [281, 113] width 85 height 5
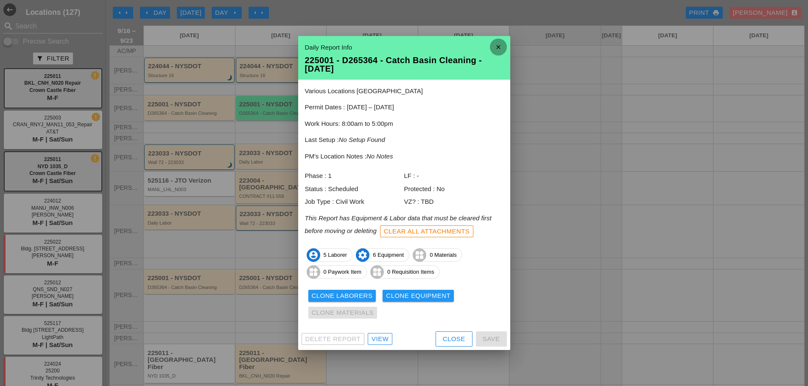
click at [497, 45] on icon "close" at bounding box center [498, 47] width 17 height 17
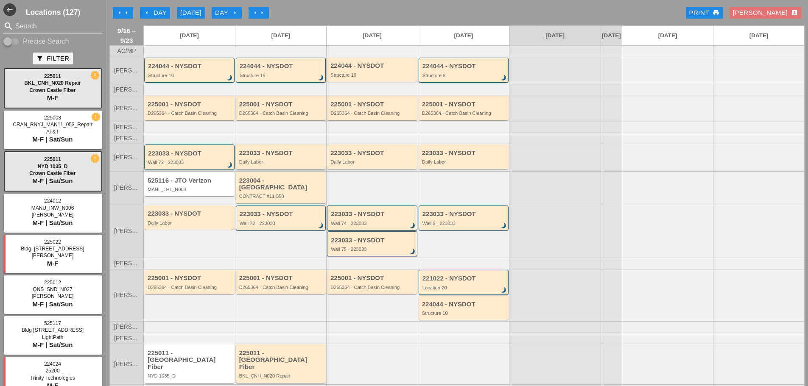
click at [279, 165] on div "Daily Labor" at bounding box center [281, 161] width 85 height 5
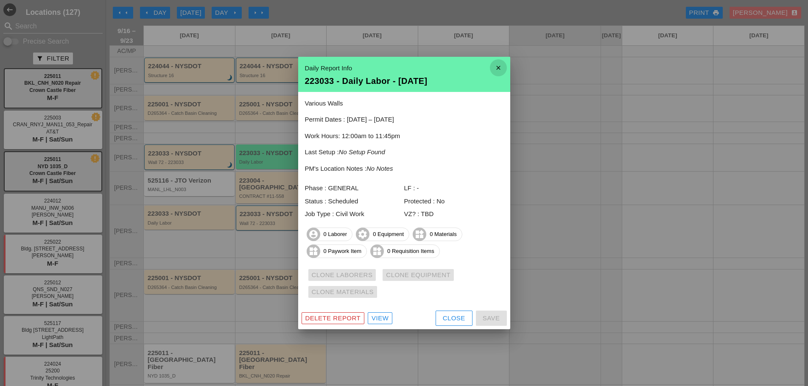
click at [499, 67] on icon "close" at bounding box center [498, 67] width 17 height 17
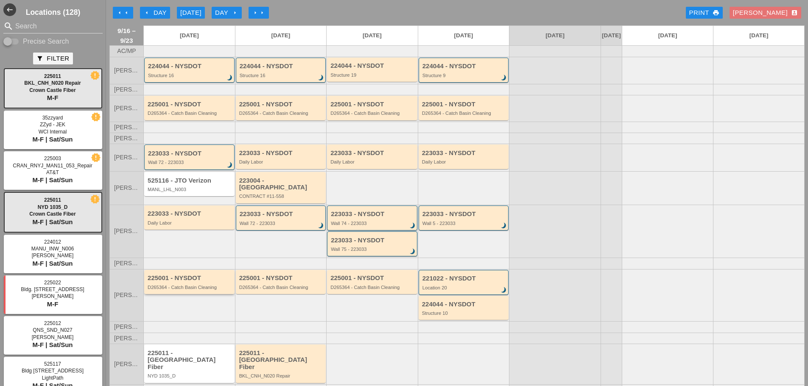
click at [187, 289] on div "225001 - NYSDOT D265364 - Catch Basin Cleaning" at bounding box center [189, 282] width 90 height 24
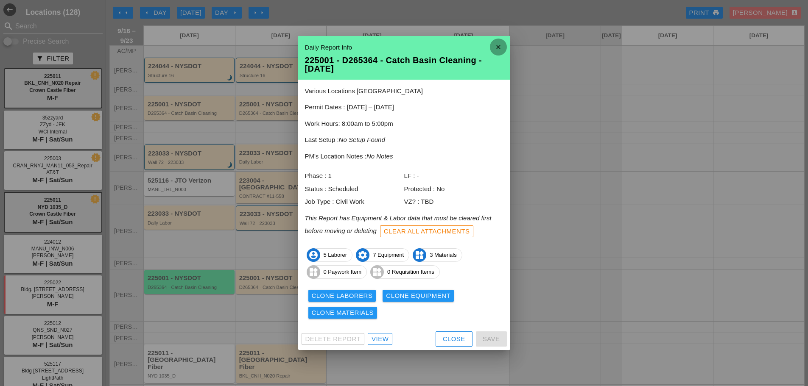
click at [498, 44] on icon "close" at bounding box center [498, 47] width 17 height 17
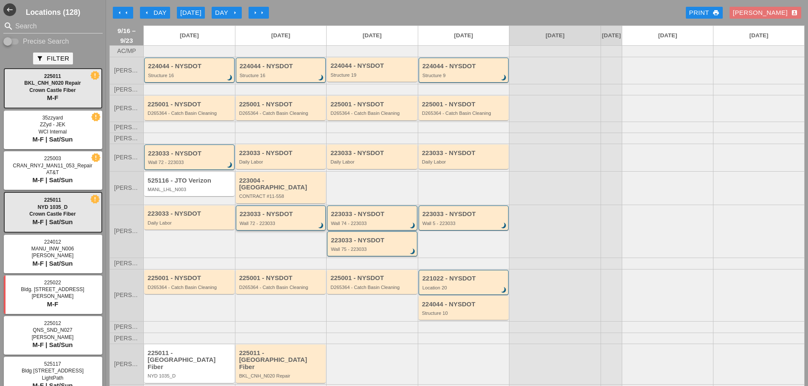
scroll to position [20, 0]
click at [767, 13] on div "[PERSON_NAME] account_box" at bounding box center [765, 13] width 65 height 10
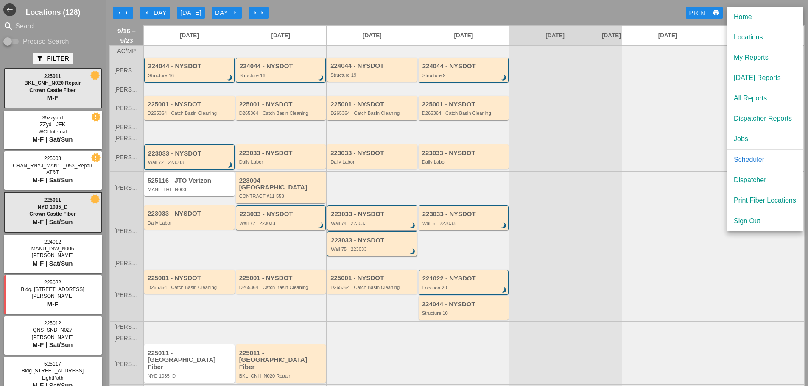
click at [761, 179] on div "Dispatcher" at bounding box center [765, 180] width 62 height 10
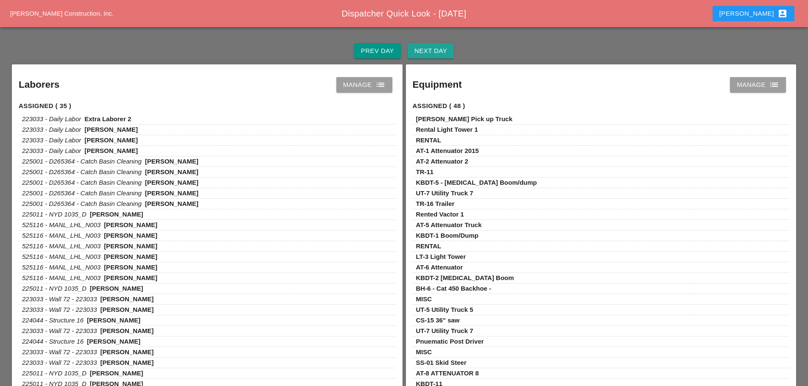
click at [449, 56] on button "Next Day" at bounding box center [430, 50] width 46 height 15
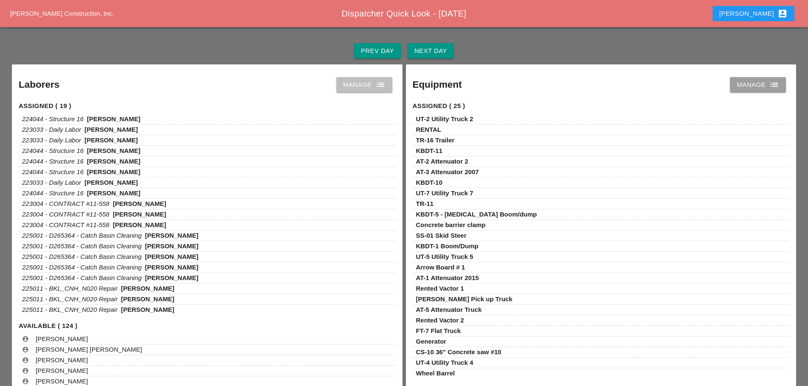
click at [381, 84] on icon "list" at bounding box center [380, 85] width 10 height 10
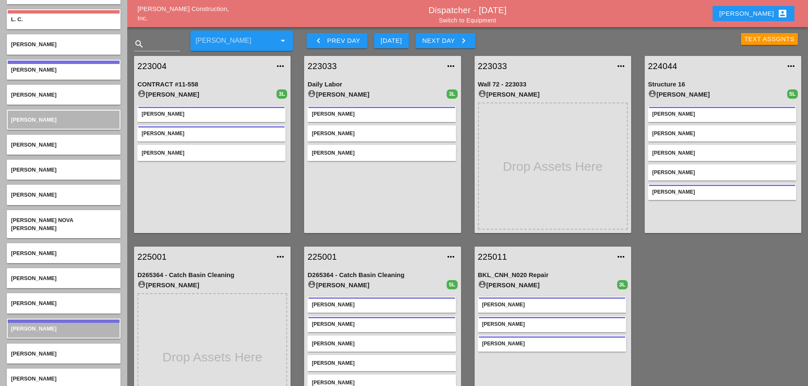
click at [324, 65] on link "223033" at bounding box center [373, 66] width 133 height 13
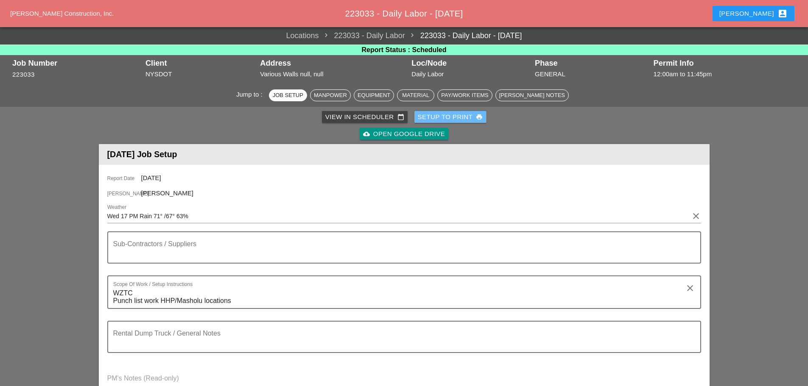
click at [464, 118] on div "Setup to Print print" at bounding box center [450, 117] width 65 height 10
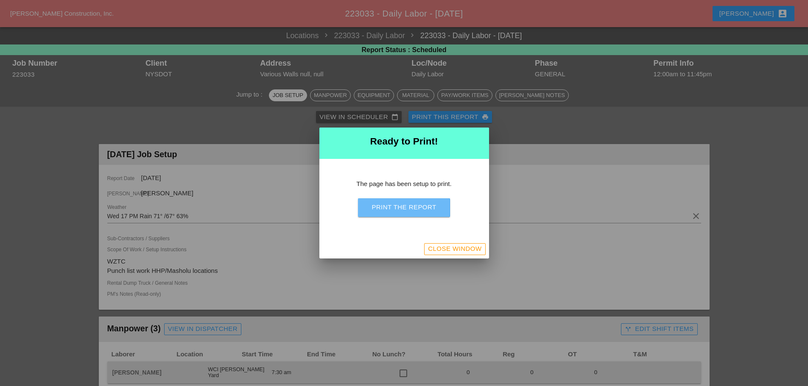
drag, startPoint x: 429, startPoint y: 212, endPoint x: 628, endPoint y: 334, distance: 233.6
click at [430, 211] on div "Print the Report" at bounding box center [403, 208] width 64 height 10
click at [463, 249] on div "Close Window" at bounding box center [454, 249] width 53 height 10
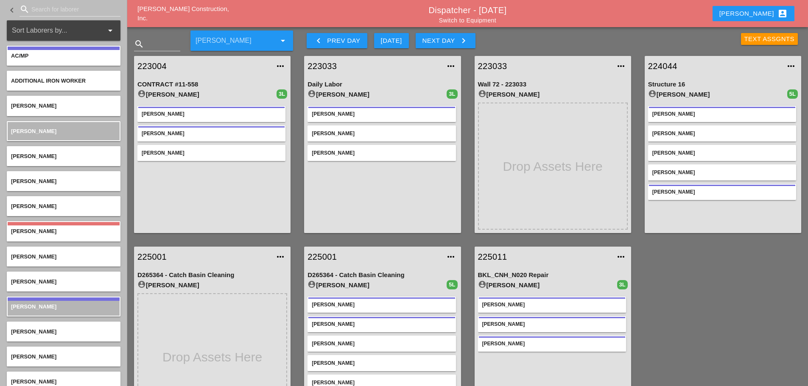
click at [664, 68] on link "224044" at bounding box center [714, 66] width 133 height 13
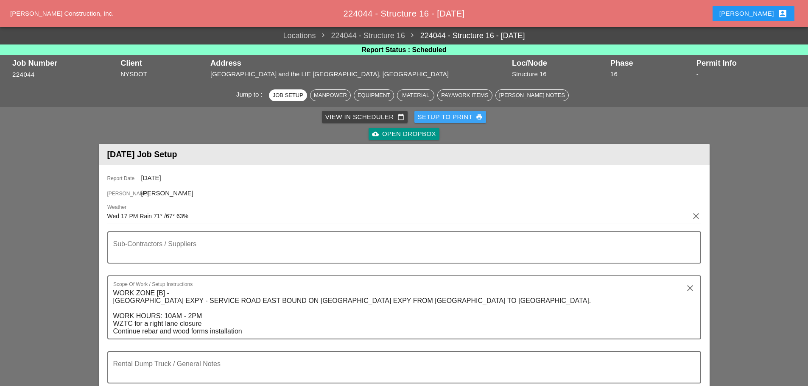
click at [434, 114] on div "Setup to Print print" at bounding box center [450, 117] width 65 height 10
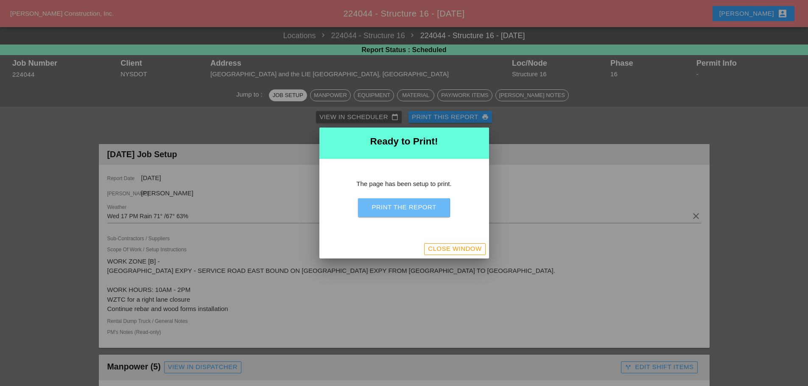
click at [420, 208] on div "Print the Report" at bounding box center [403, 208] width 64 height 10
drag, startPoint x: 427, startPoint y: 248, endPoint x: 188, endPoint y: 35, distance: 320.1
click at [427, 248] on button "Close Window" at bounding box center [454, 249] width 61 height 12
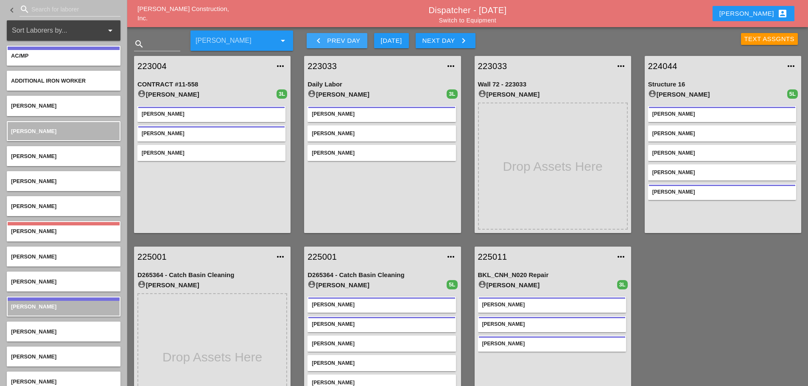
click at [318, 43] on icon "keyboard_arrow_left" at bounding box center [318, 41] width 10 height 10
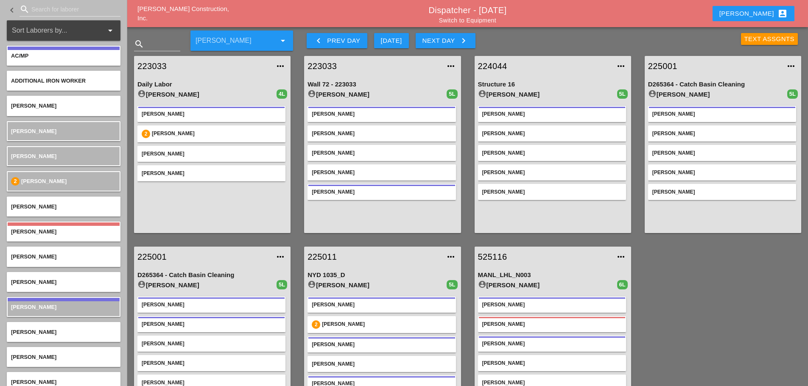
click at [158, 68] on link "223033" at bounding box center [203, 66] width 133 height 13
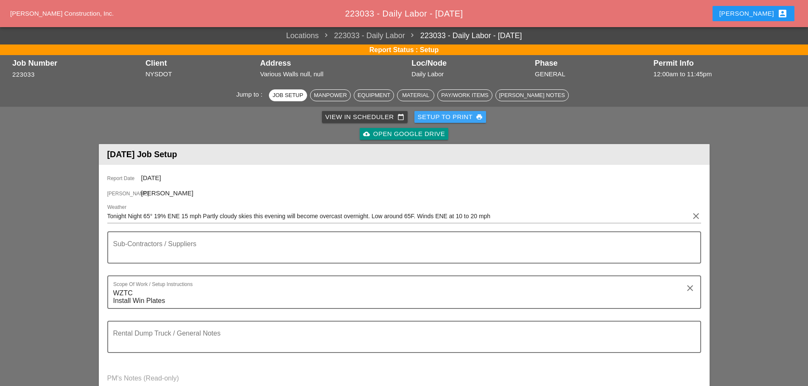
click at [457, 119] on div "Setup to Print print" at bounding box center [450, 117] width 65 height 10
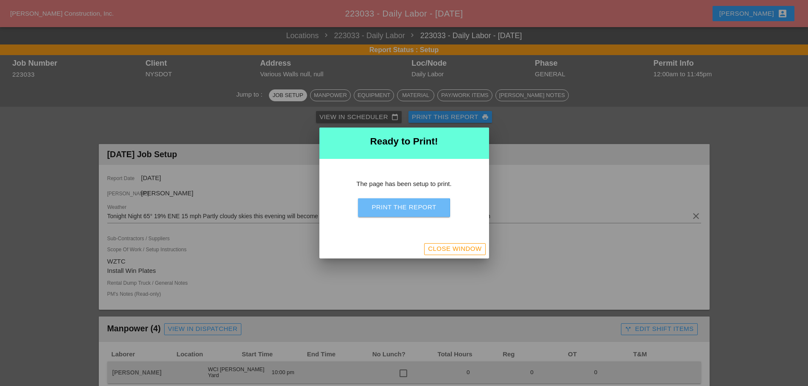
click at [443, 211] on button "Print the Report" at bounding box center [404, 207] width 92 height 19
click at [482, 250] on button "Close Window" at bounding box center [454, 249] width 61 height 12
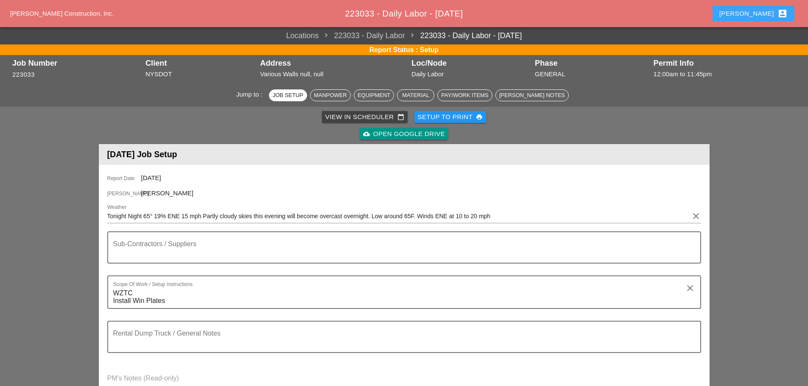
click at [764, 13] on div "[PERSON_NAME] account_box" at bounding box center [753, 13] width 68 height 10
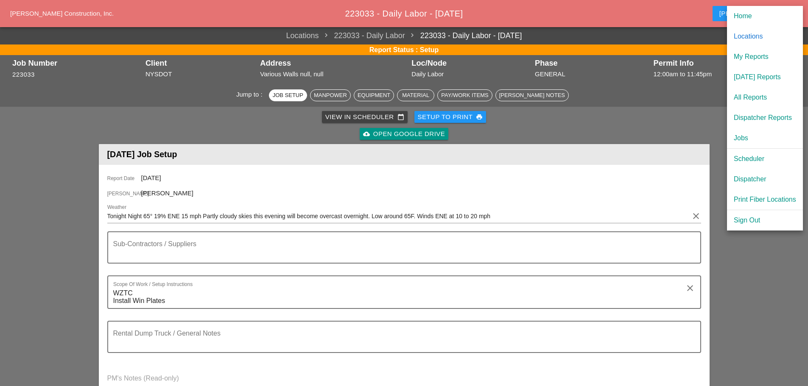
click at [749, 177] on div "Dispatcher" at bounding box center [765, 179] width 62 height 10
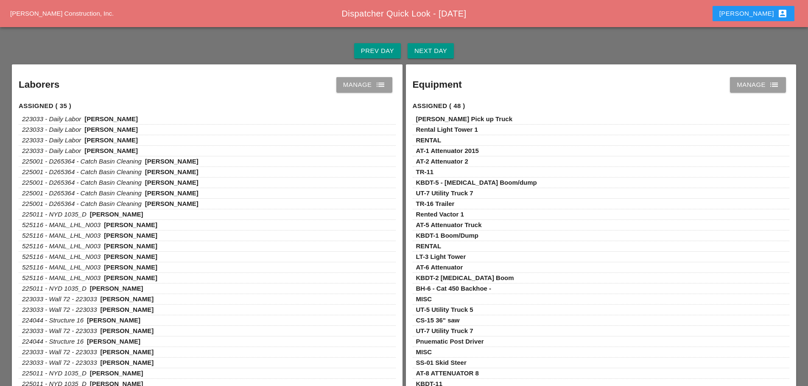
click at [449, 38] on div "Prev Day Next Day" at bounding box center [403, 50] width 787 height 27
click at [380, 88] on icon "list" at bounding box center [380, 85] width 10 height 10
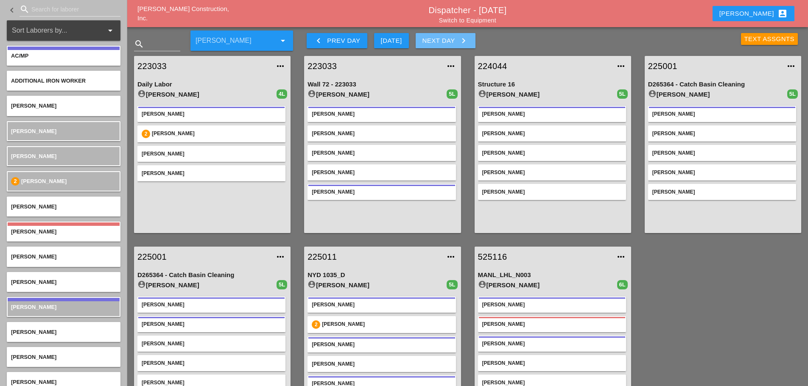
click at [467, 38] on icon "keyboard_arrow_right" at bounding box center [463, 41] width 10 height 10
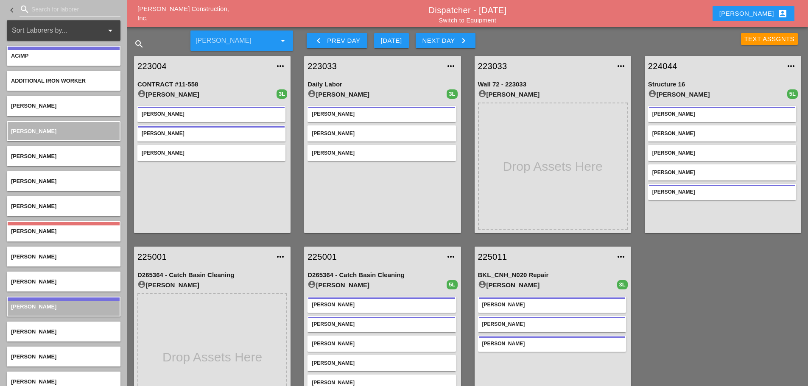
click at [497, 259] on link "225011" at bounding box center [544, 257] width 133 height 13
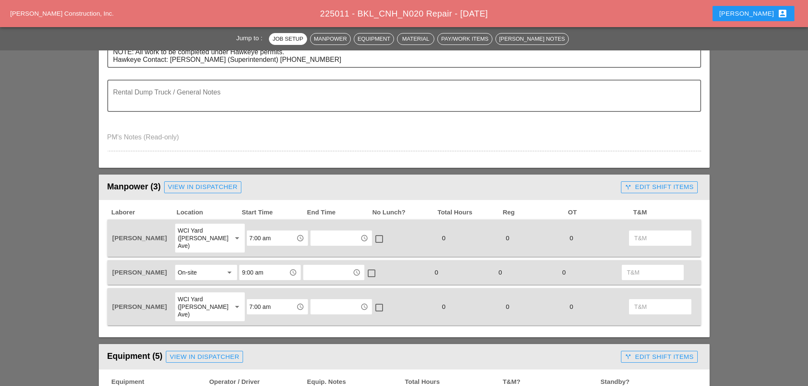
scroll to position [297, 0]
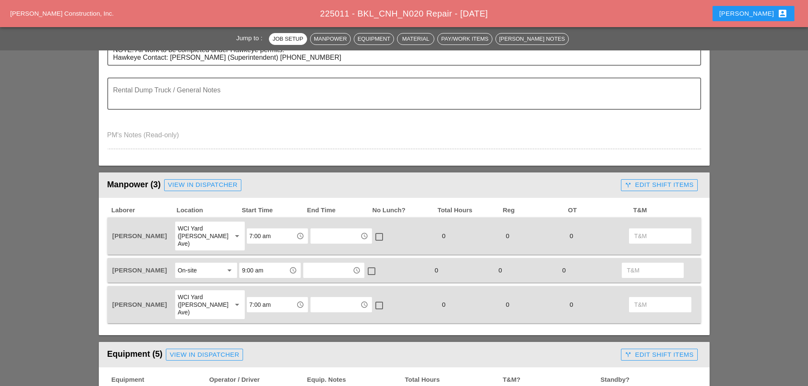
click at [204, 293] on div "WCI Yard ([PERSON_NAME] Ave)" at bounding box center [201, 304] width 47 height 23
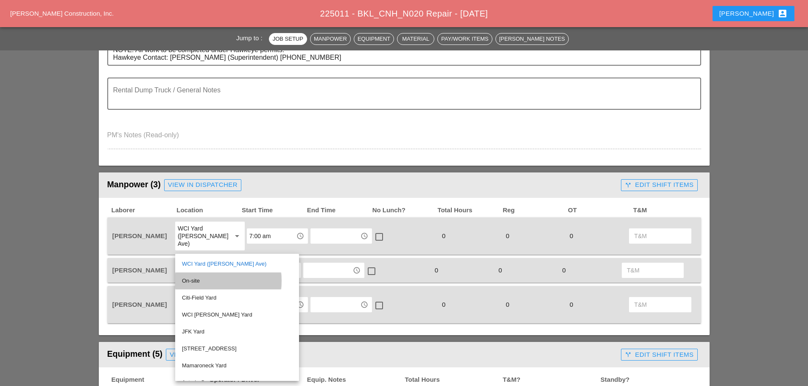
click at [196, 282] on div "On-site" at bounding box center [237, 281] width 110 height 10
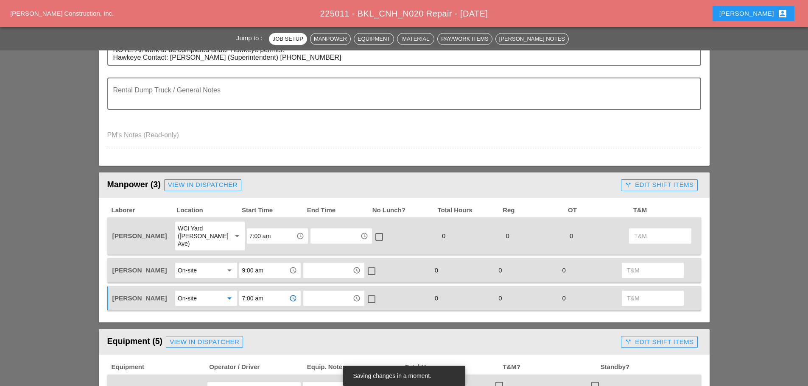
click at [272, 292] on input "7:00 am" at bounding box center [264, 299] width 44 height 14
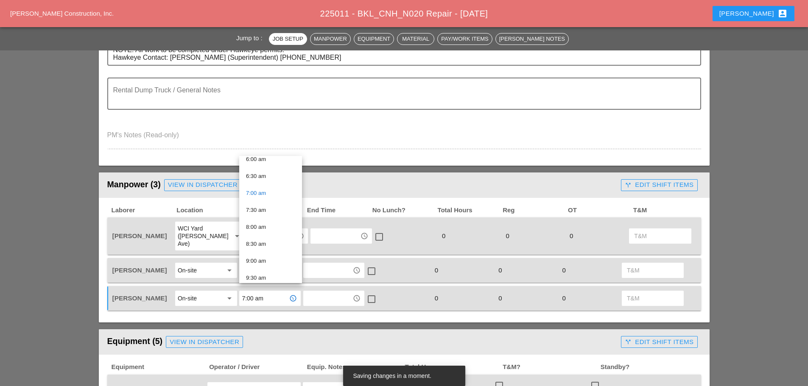
scroll to position [212, 0]
click at [265, 256] on div "9:00 am" at bounding box center [270, 259] width 49 height 10
type input "9:00 am"
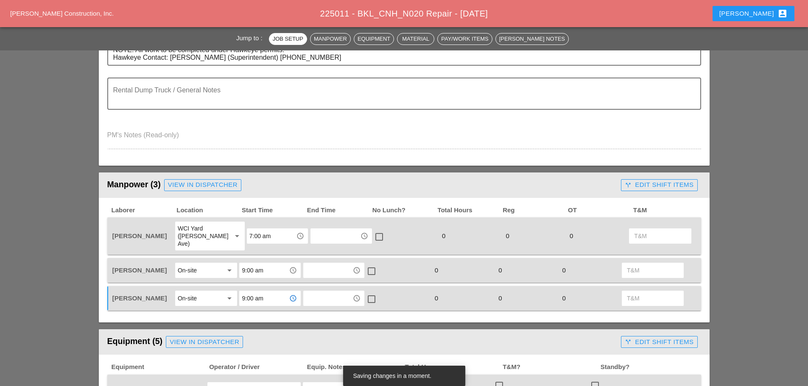
click at [217, 264] on div "On-site" at bounding box center [200, 271] width 45 height 14
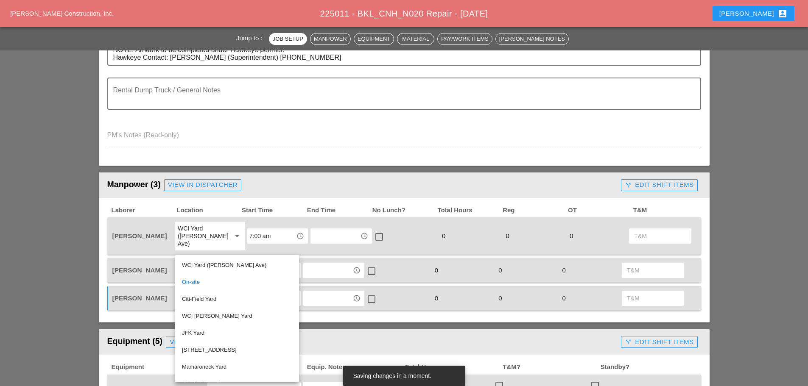
drag, startPoint x: 213, startPoint y: 262, endPoint x: 220, endPoint y: 262, distance: 6.4
click at [214, 262] on div "WCI Yard (Provost Ave)" at bounding box center [237, 265] width 110 height 10
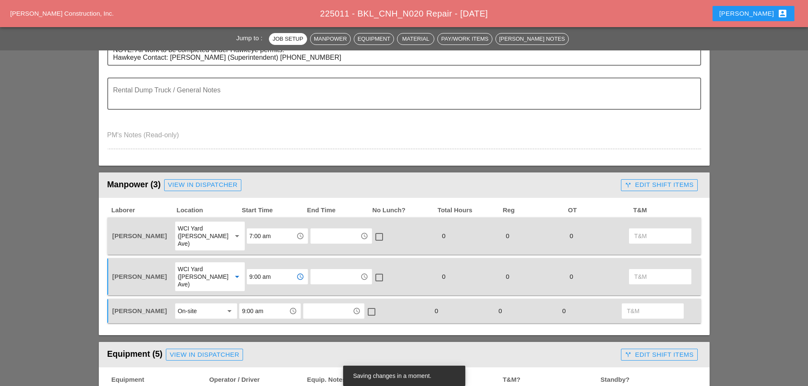
click at [262, 270] on input "9:00 am" at bounding box center [271, 277] width 44 height 14
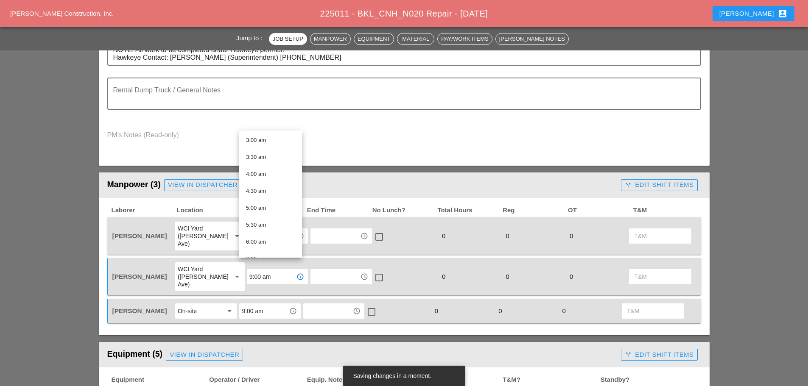
scroll to position [170, 0]
click at [259, 206] on div "7:00 am" at bounding box center [270, 209] width 49 height 10
type input "7:00 am"
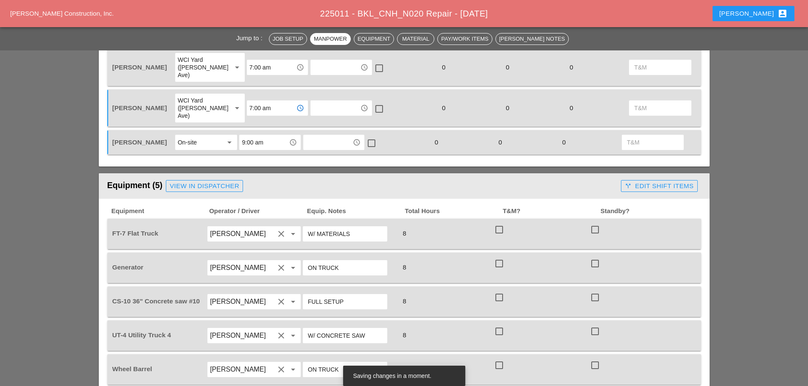
scroll to position [466, 0]
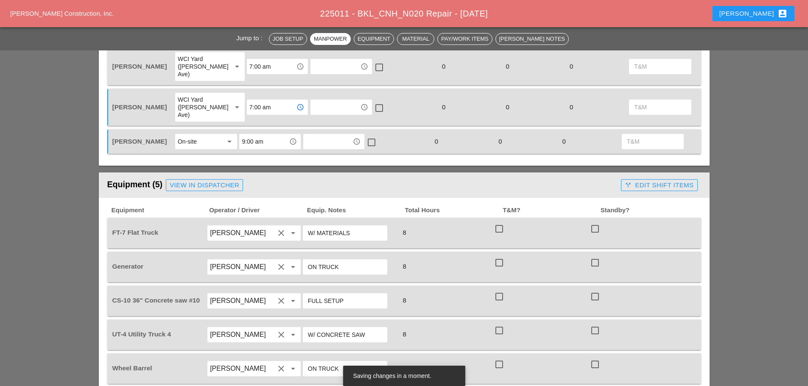
click at [240, 226] on input "[PERSON_NAME]" at bounding box center [242, 233] width 64 height 14
click at [237, 249] on div "[PERSON_NAME]" at bounding box center [254, 253] width 80 height 10
type input "[PERSON_NAME]"
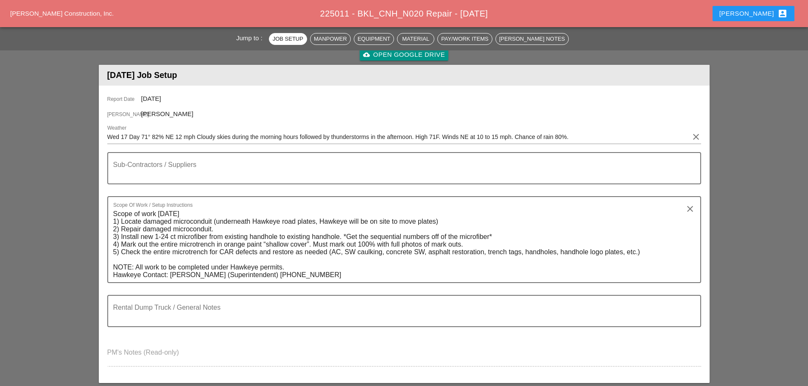
scroll to position [0, 0]
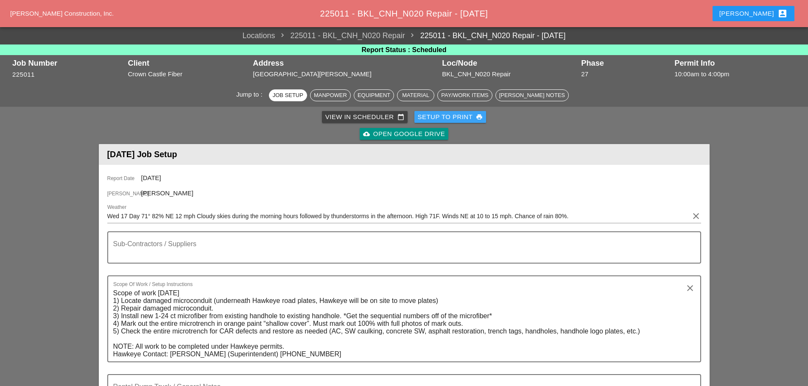
click at [446, 116] on div "Setup to Print print" at bounding box center [450, 117] width 65 height 10
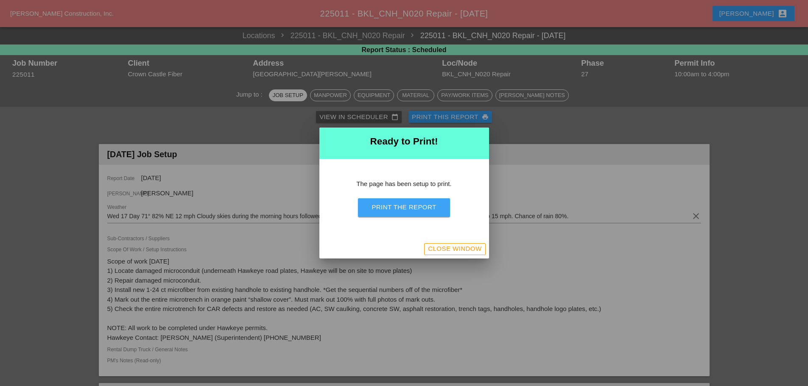
click at [419, 209] on div "Print the Report" at bounding box center [403, 208] width 64 height 10
click at [465, 253] on div "Close Window" at bounding box center [454, 249] width 53 height 10
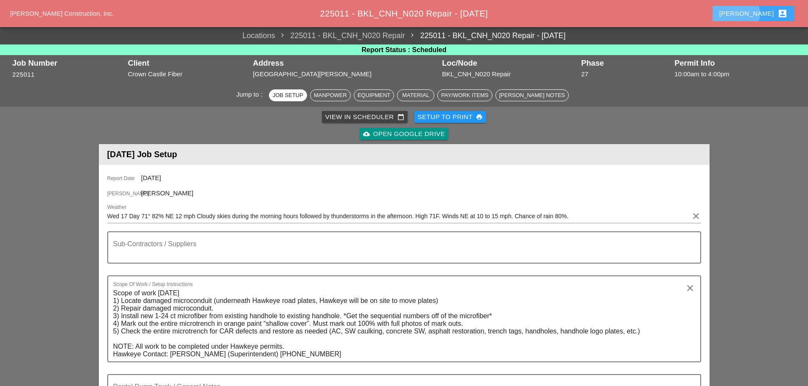
click at [762, 11] on div "[PERSON_NAME] account_box" at bounding box center [753, 13] width 68 height 10
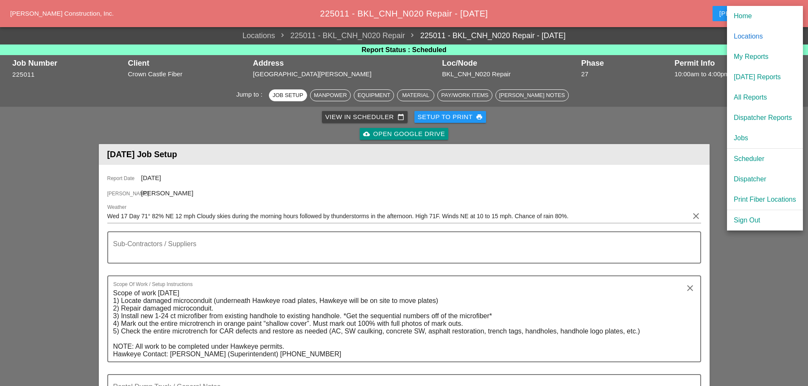
click at [736, 159] on div "Scheduler" at bounding box center [765, 159] width 62 height 10
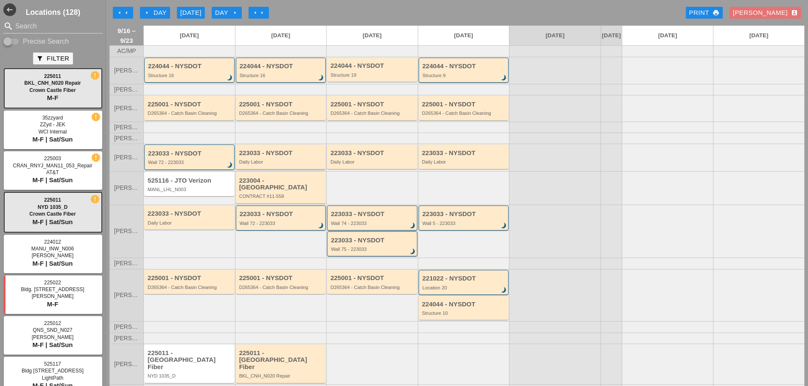
click at [295, 165] on div "Daily Labor" at bounding box center [281, 161] width 85 height 5
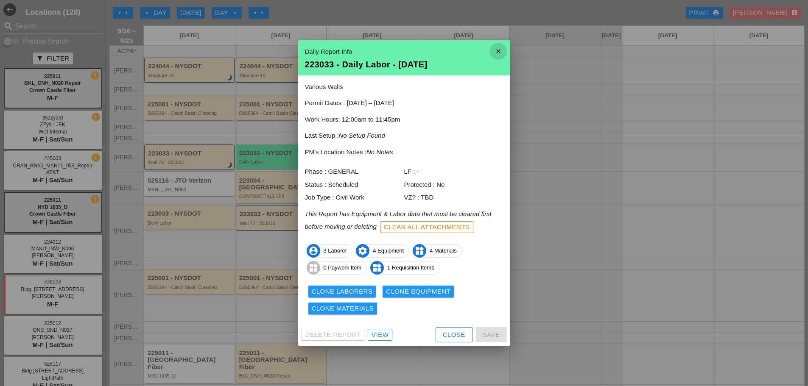
click at [497, 50] on icon "close" at bounding box center [498, 51] width 17 height 17
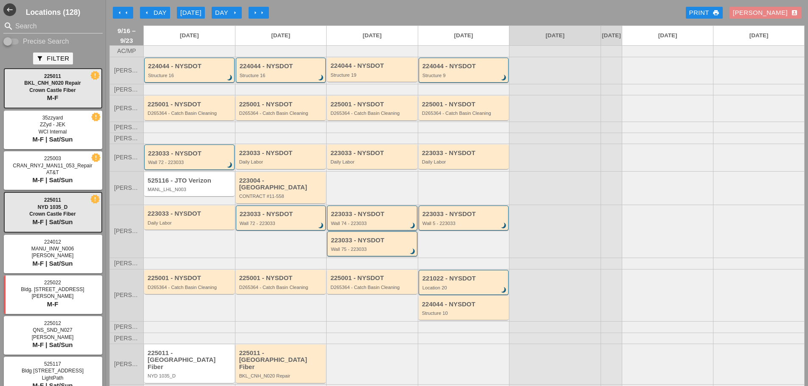
click at [770, 15] on div "[PERSON_NAME] account_box" at bounding box center [765, 13] width 65 height 10
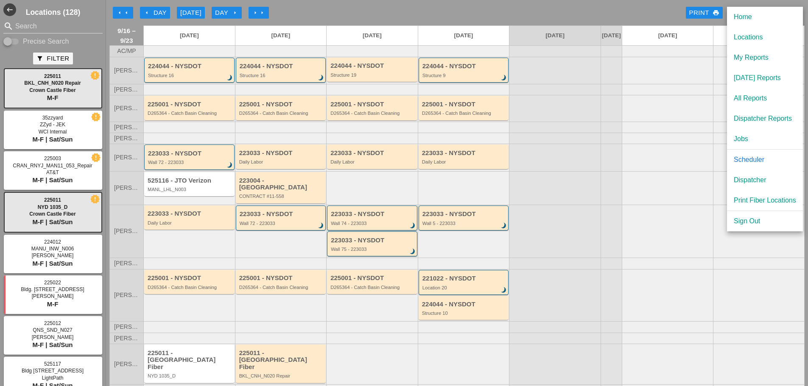
click at [740, 181] on div "Dispatcher" at bounding box center [765, 180] width 62 height 10
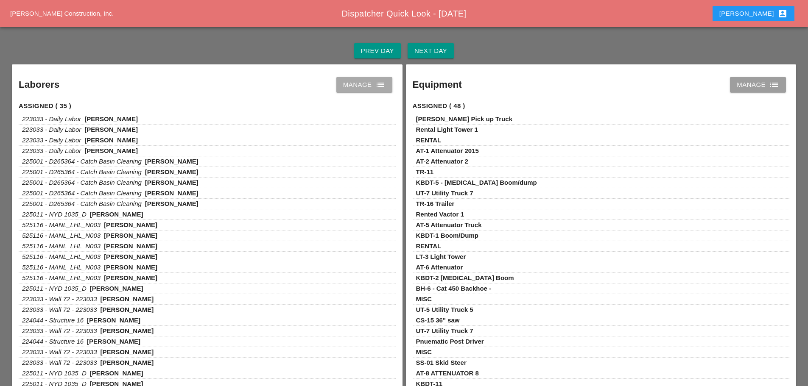
click at [377, 86] on icon "list" at bounding box center [380, 85] width 10 height 10
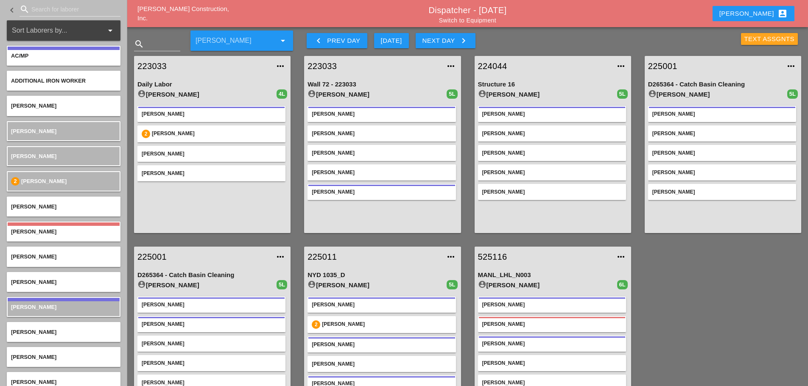
click at [779, 36] on div "Text Assgnts" at bounding box center [769, 39] width 50 height 10
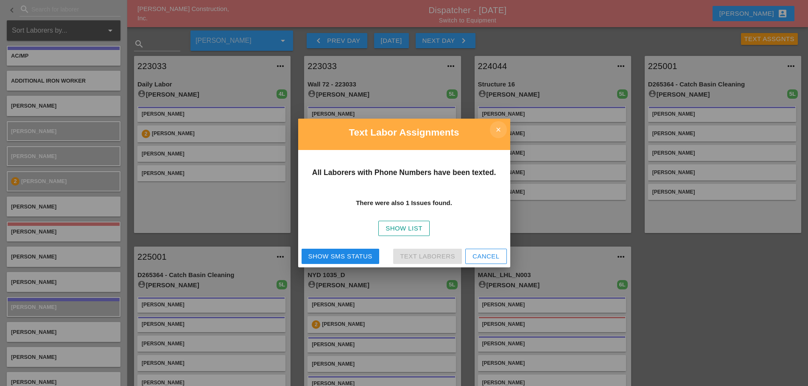
click at [498, 129] on icon "close" at bounding box center [498, 129] width 17 height 17
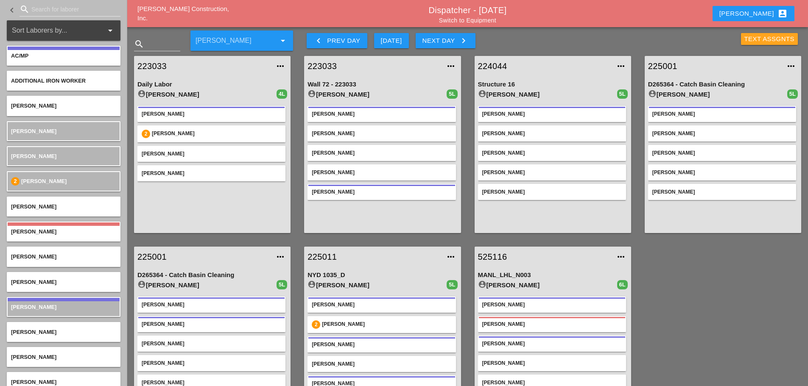
click at [765, 40] on div "Text Assgnts" at bounding box center [769, 39] width 50 height 10
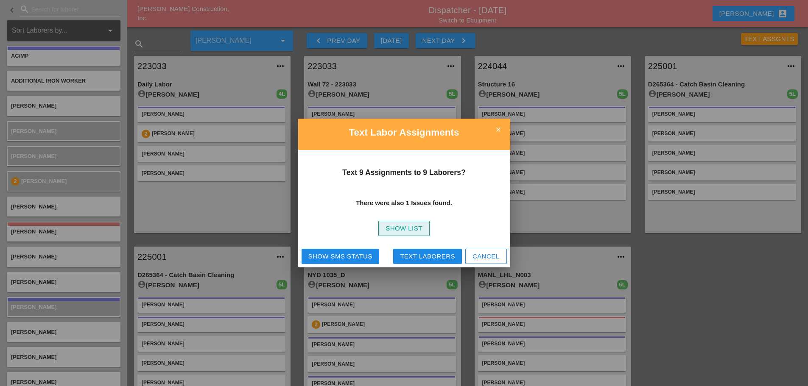
click at [419, 229] on div "Show List" at bounding box center [403, 229] width 37 height 10
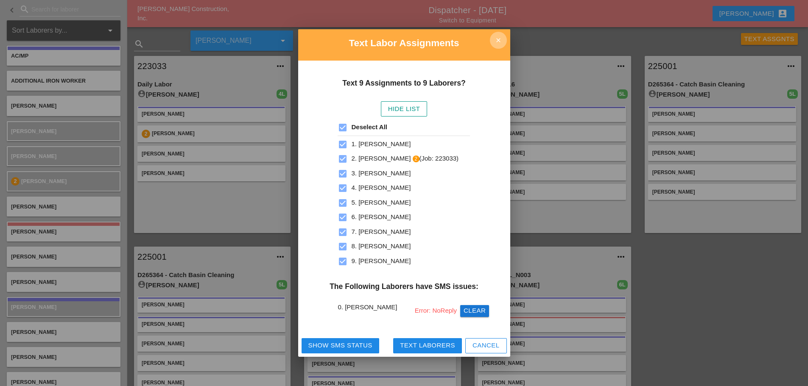
click at [504, 38] on icon "close" at bounding box center [498, 40] width 17 height 17
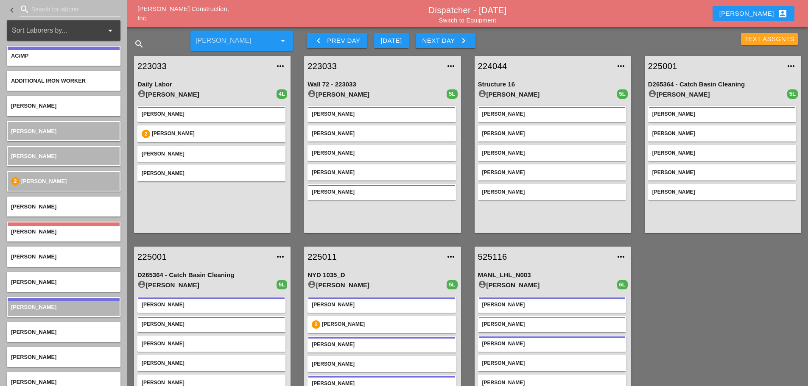
click at [757, 37] on div "Text Assgnts" at bounding box center [769, 39] width 50 height 10
click at [464, 42] on icon "keyboard_arrow_right" at bounding box center [463, 41] width 10 height 10
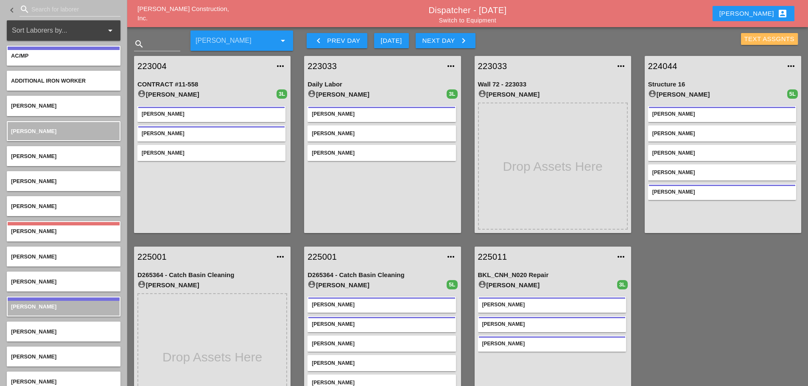
click at [748, 38] on div "Text Assgnts" at bounding box center [769, 39] width 50 height 10
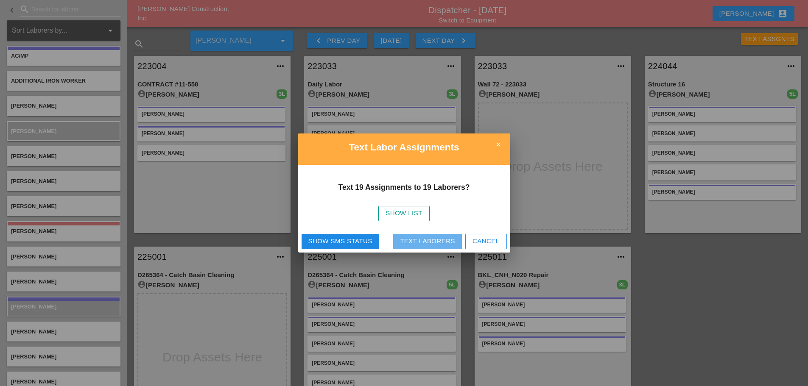
click at [438, 243] on div "Text Laborers" at bounding box center [427, 242] width 55 height 10
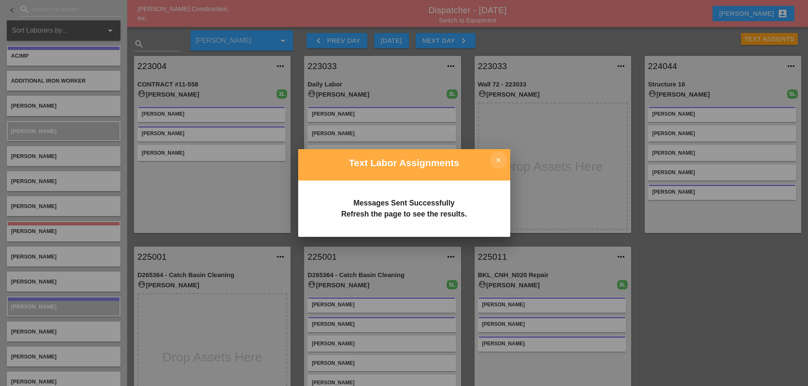
click at [494, 159] on icon "close" at bounding box center [498, 160] width 17 height 17
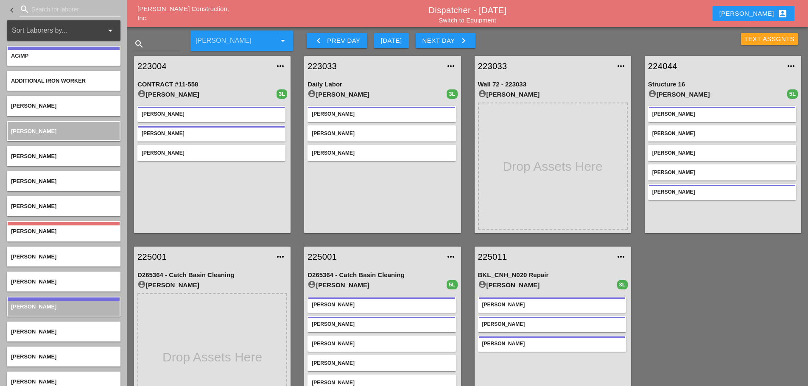
click at [754, 40] on div "Text Assgnts" at bounding box center [769, 39] width 50 height 10
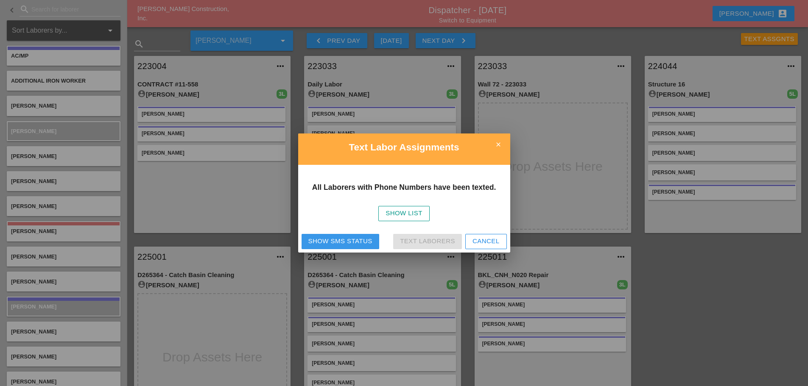
click at [372, 240] on div "Show SMS Status" at bounding box center [340, 242] width 64 height 10
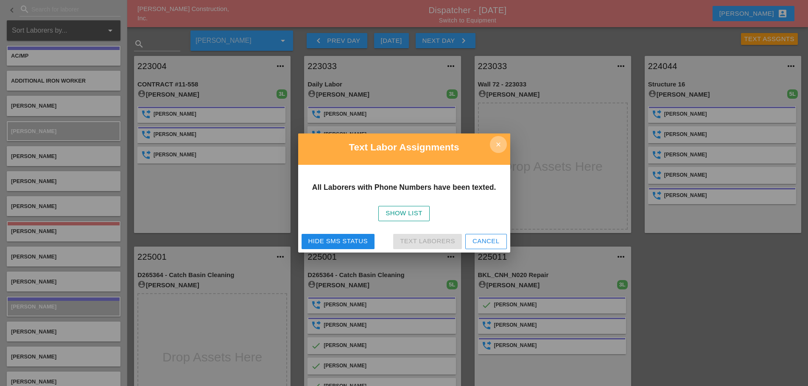
click at [498, 140] on icon "close" at bounding box center [498, 144] width 17 height 17
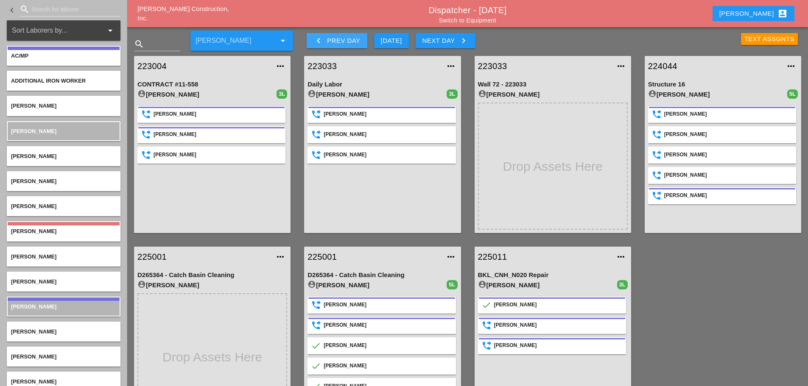
click at [316, 38] on icon "keyboard_arrow_left" at bounding box center [318, 41] width 10 height 10
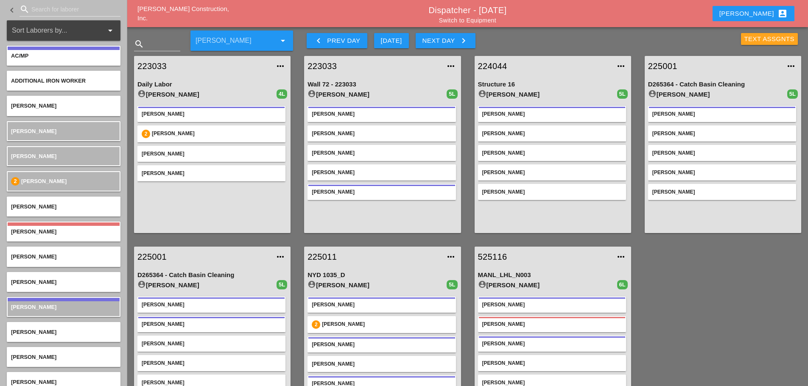
click at [762, 37] on div "Text Assgnts" at bounding box center [769, 39] width 50 height 10
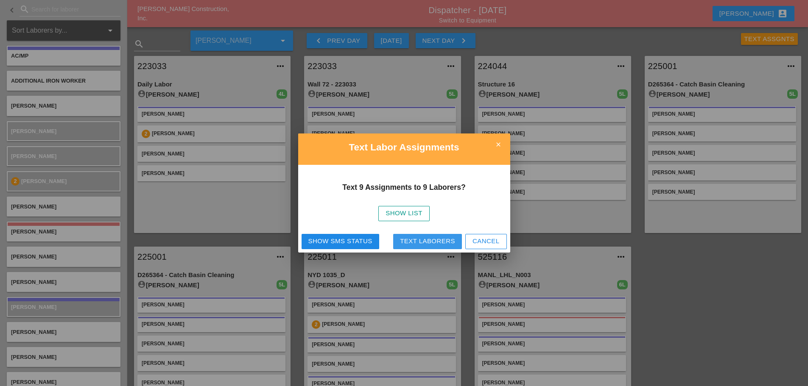
click at [413, 234] on button "Text Laborers" at bounding box center [427, 241] width 69 height 15
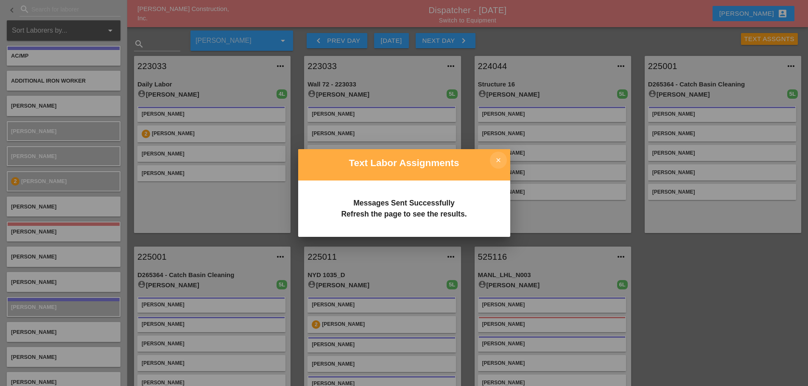
click at [495, 156] on icon "close" at bounding box center [498, 160] width 17 height 17
